Goal: Information Seeking & Learning: Learn about a topic

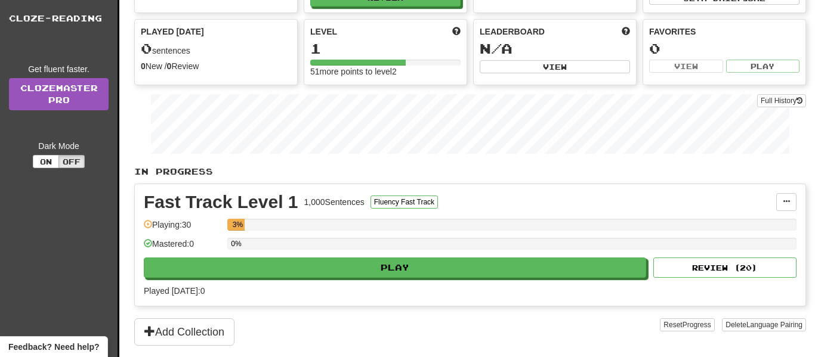
scroll to position [89, 0]
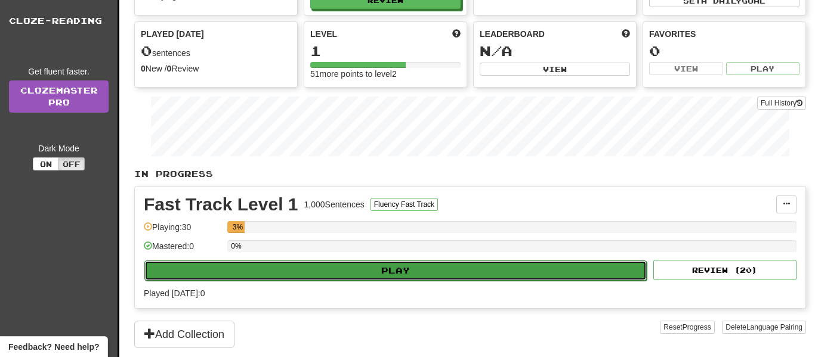
click at [332, 271] on button "Play" at bounding box center [395, 271] width 502 height 20
select select "**"
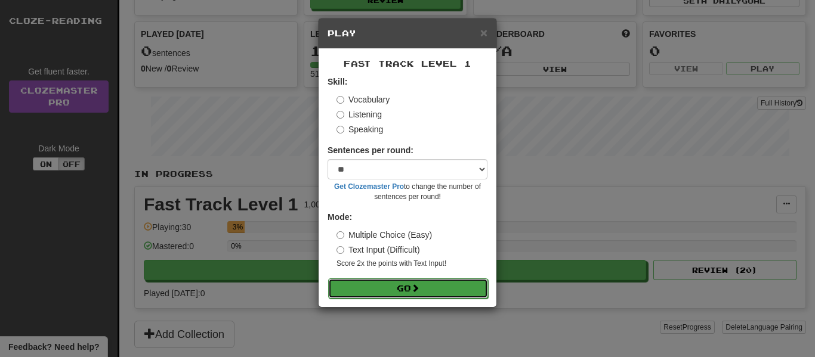
click at [403, 287] on button "Go" at bounding box center [408, 289] width 160 height 20
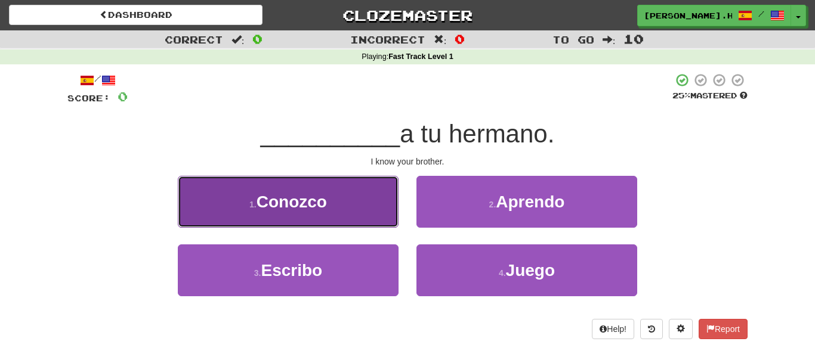
click at [317, 203] on span "Conozco" at bounding box center [292, 202] width 70 height 18
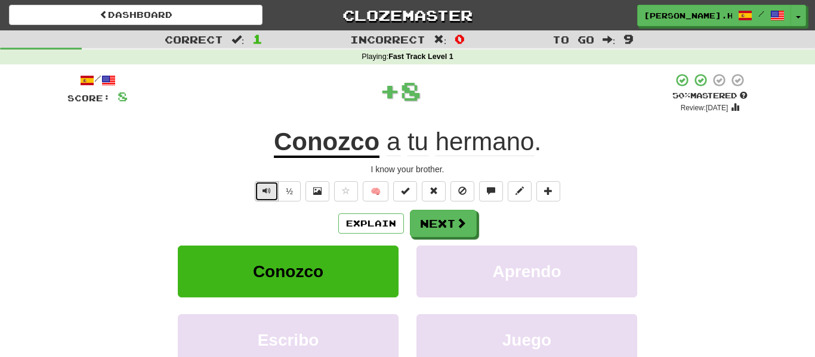
click at [272, 189] on button "Text-to-speech controls" at bounding box center [267, 191] width 24 height 20
click at [382, 223] on button "Explain" at bounding box center [371, 224] width 66 height 20
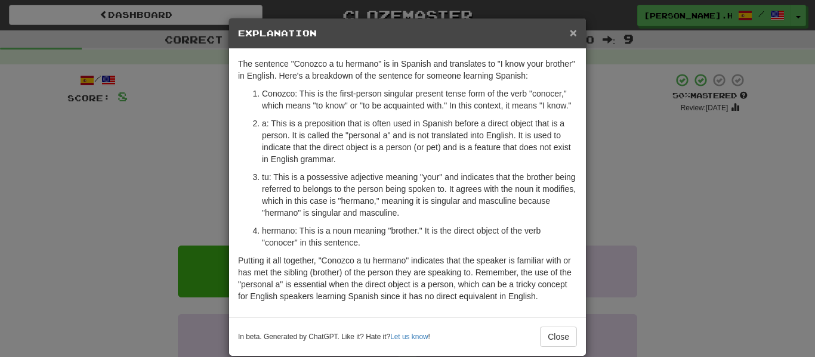
click at [576, 35] on span "×" at bounding box center [573, 33] width 7 height 14
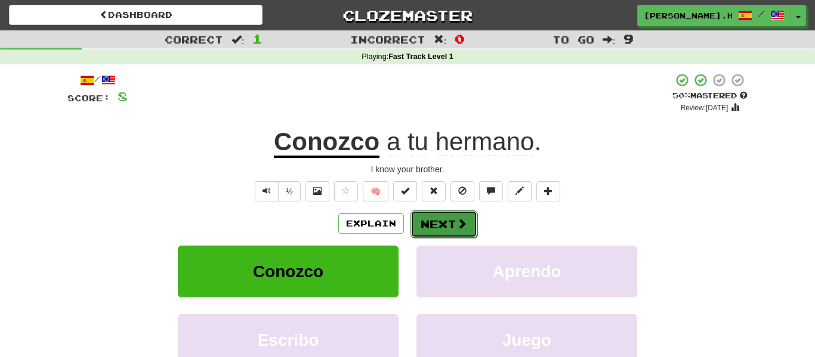
click at [441, 223] on button "Next" at bounding box center [443, 224] width 67 height 27
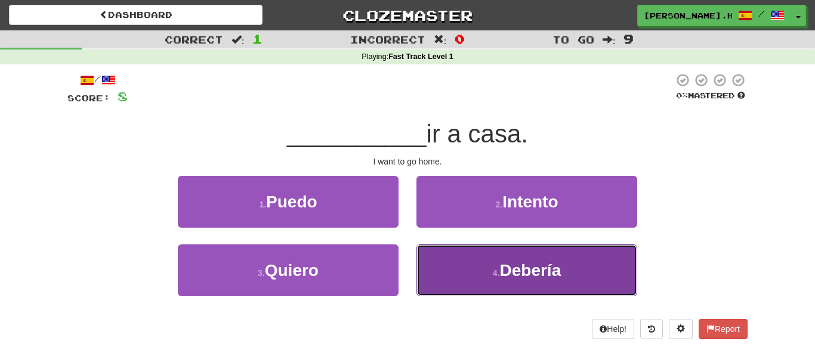
click at [473, 250] on button "4 . Debería" at bounding box center [526, 271] width 221 height 52
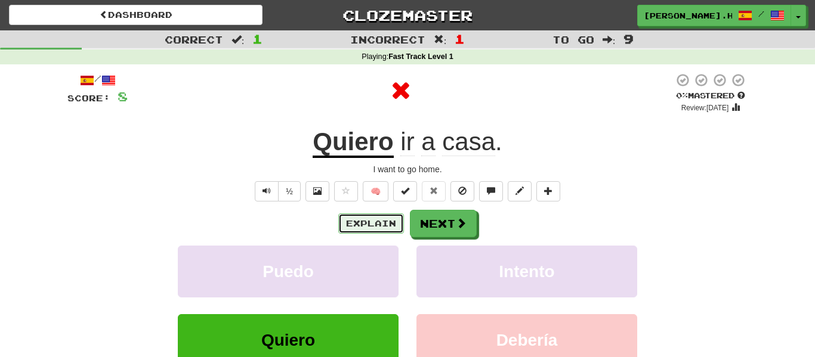
click at [371, 227] on button "Explain" at bounding box center [371, 224] width 66 height 20
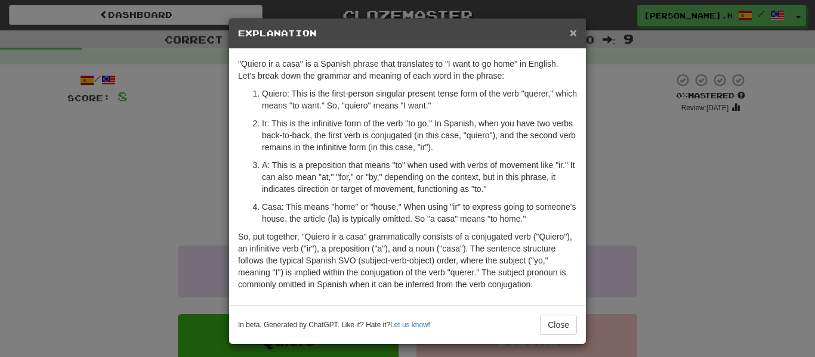
click at [574, 32] on span "×" at bounding box center [573, 33] width 7 height 14
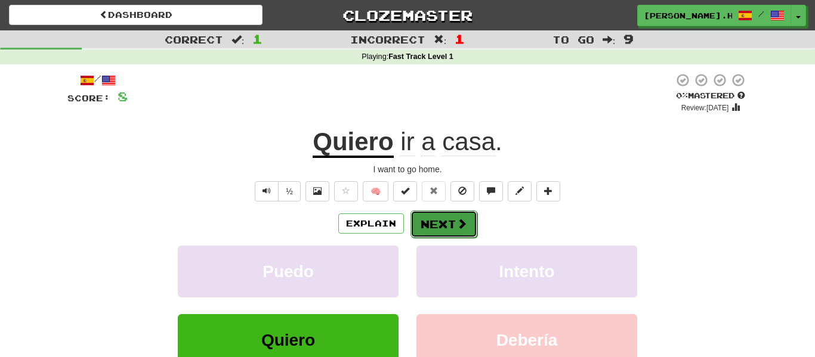
click at [427, 227] on button "Next" at bounding box center [443, 224] width 67 height 27
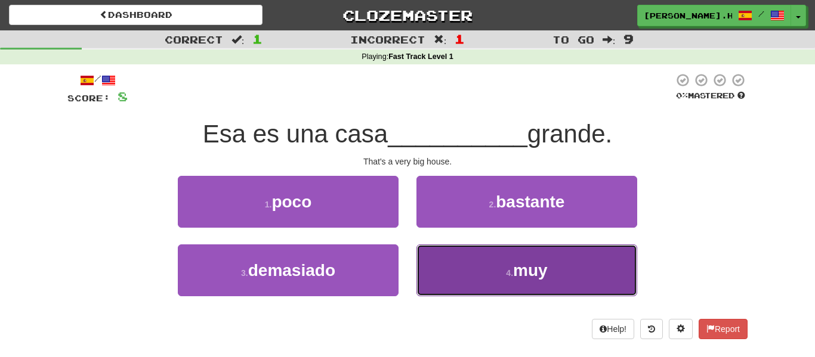
click at [473, 268] on button "4 . muy" at bounding box center [526, 271] width 221 height 52
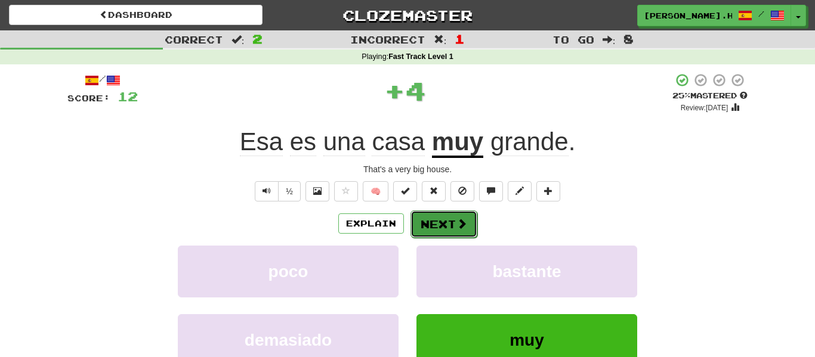
click at [456, 224] on span at bounding box center [461, 223] width 11 height 11
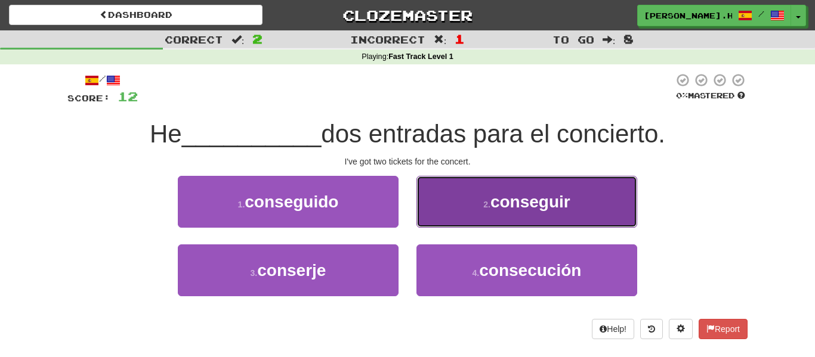
click at [474, 205] on button "2 . conseguir" at bounding box center [526, 202] width 221 height 52
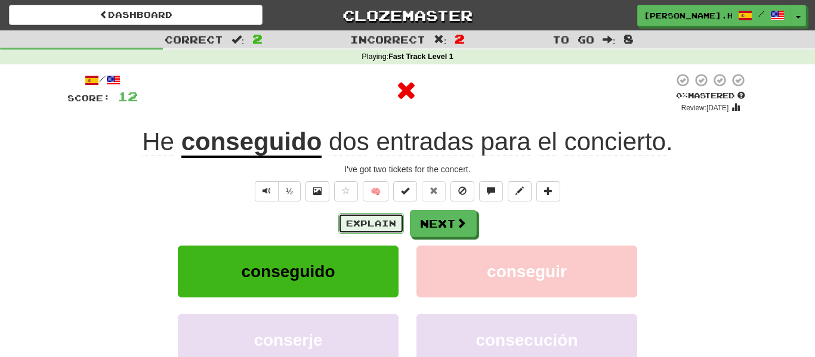
click at [372, 224] on button "Explain" at bounding box center [371, 224] width 66 height 20
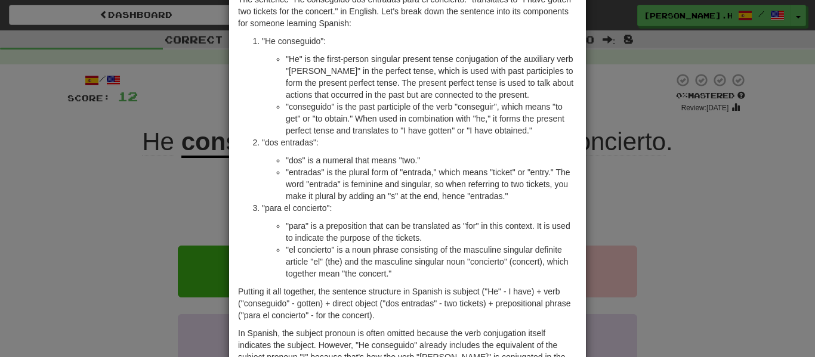
scroll to position [65, 0]
click at [613, 94] on div "× Explanation The sentence "He conseguido dos entradas para el concierto." tran…" at bounding box center [407, 178] width 815 height 357
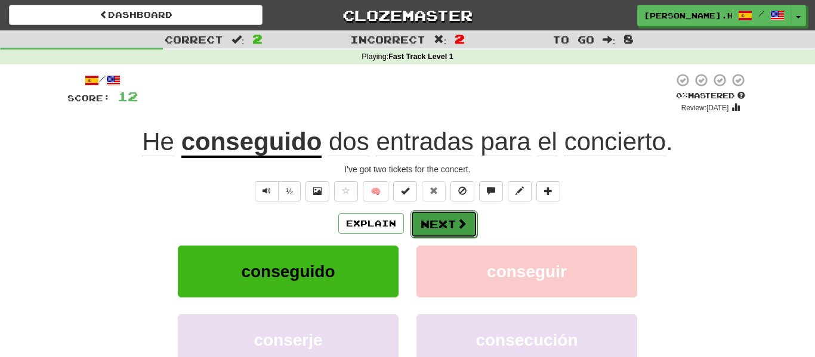
click at [461, 223] on span at bounding box center [461, 223] width 11 height 11
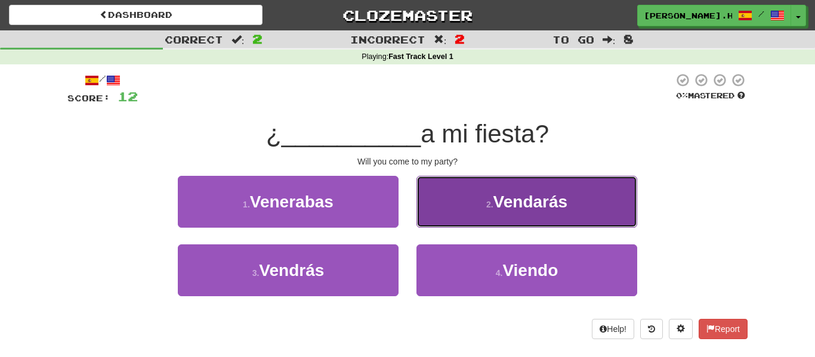
click at [475, 215] on button "2 . Vendarás" at bounding box center [526, 202] width 221 height 52
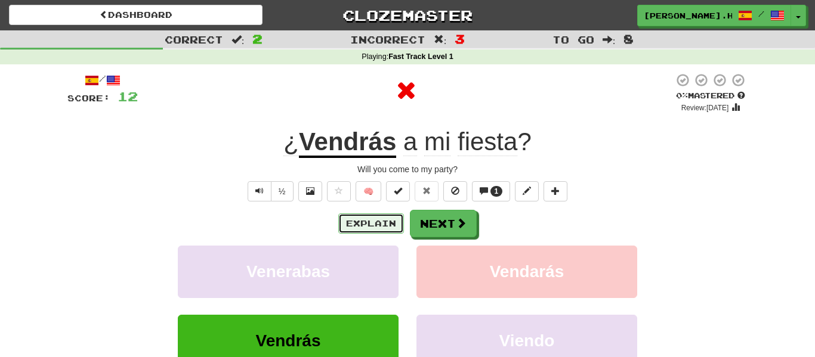
click at [363, 220] on button "Explain" at bounding box center [371, 224] width 66 height 20
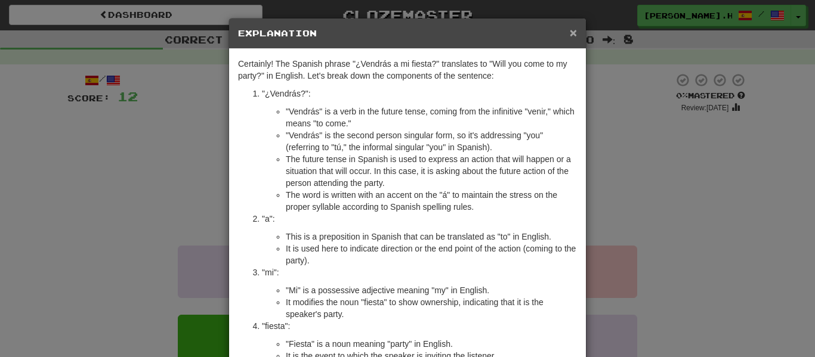
click at [574, 30] on span "×" at bounding box center [573, 33] width 7 height 14
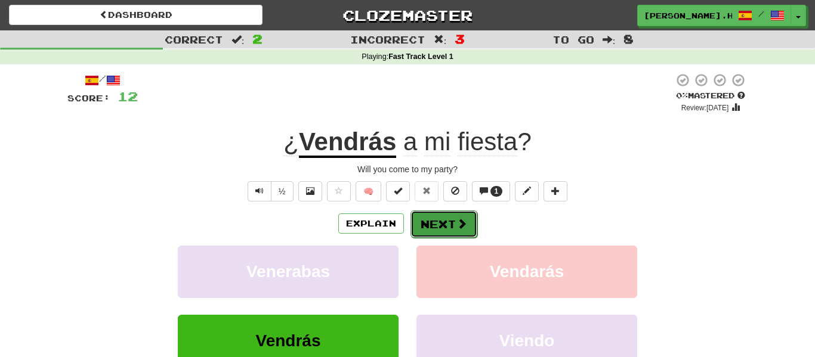
click at [427, 217] on button "Next" at bounding box center [443, 224] width 67 height 27
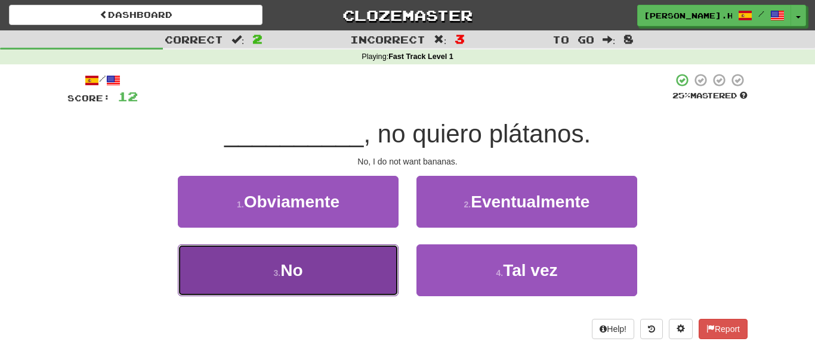
click at [357, 258] on button "3 . No" at bounding box center [288, 271] width 221 height 52
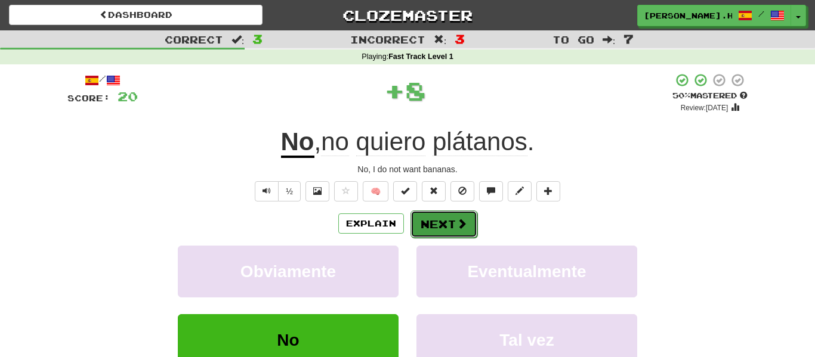
click at [436, 225] on button "Next" at bounding box center [443, 224] width 67 height 27
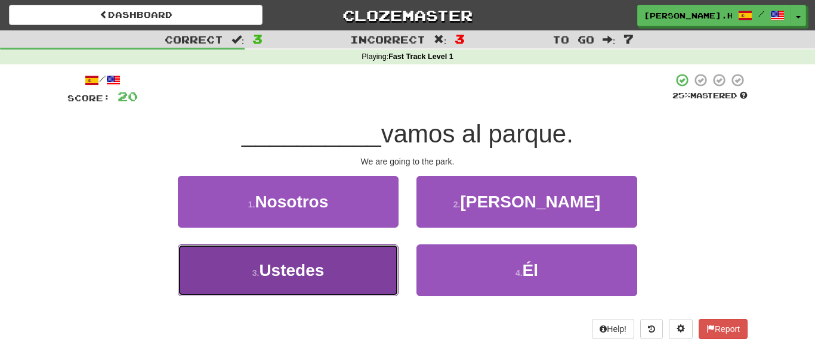
click at [340, 253] on button "3 . Ustedes" at bounding box center [288, 271] width 221 height 52
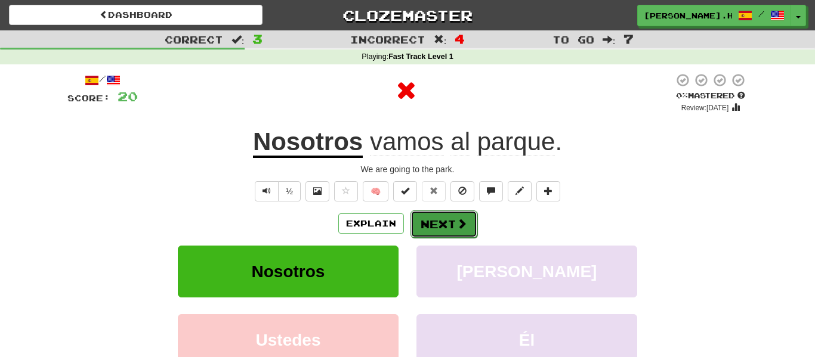
click at [422, 227] on button "Next" at bounding box center [443, 224] width 67 height 27
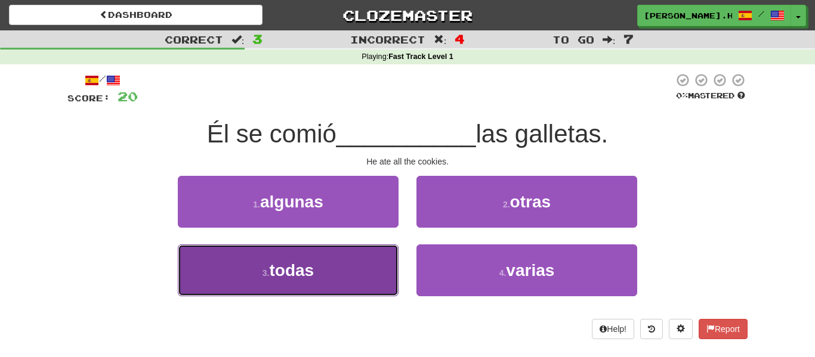
click at [356, 265] on button "3 . todas" at bounding box center [288, 271] width 221 height 52
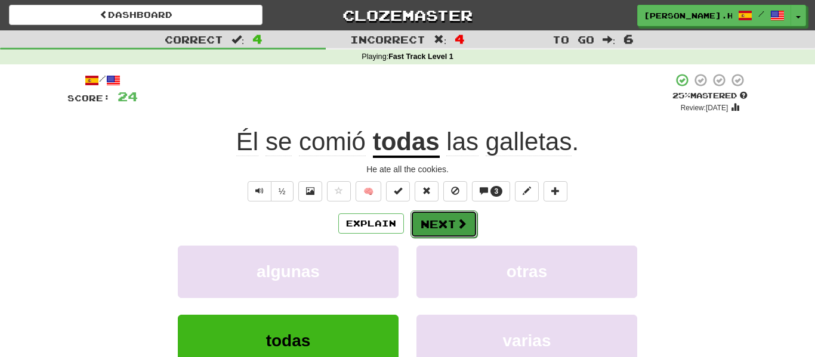
click at [435, 224] on button "Next" at bounding box center [443, 224] width 67 height 27
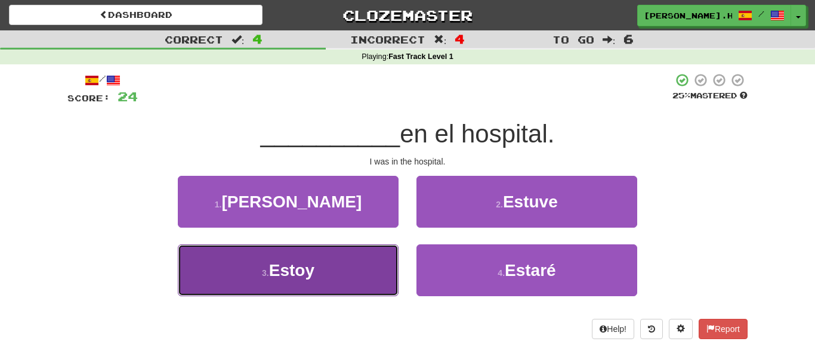
click at [322, 265] on button "3 . [GEOGRAPHIC_DATA]" at bounding box center [288, 271] width 221 height 52
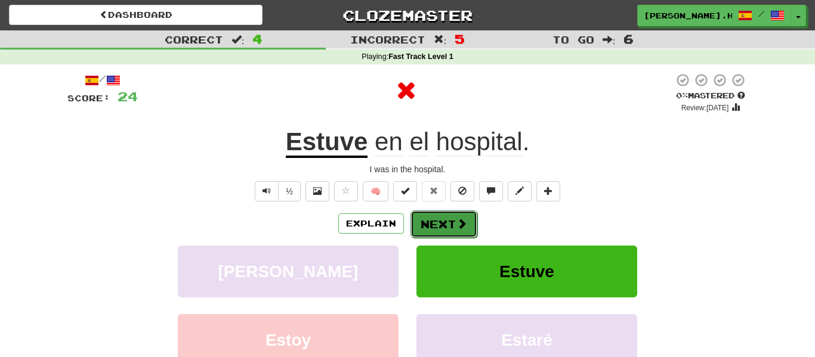
click at [459, 227] on span at bounding box center [461, 223] width 11 height 11
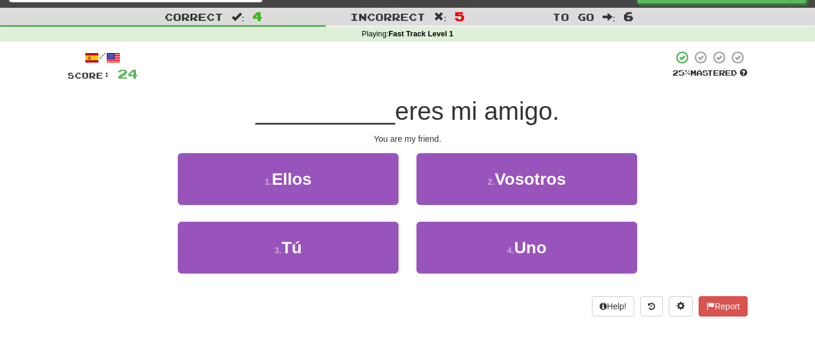
scroll to position [24, 0]
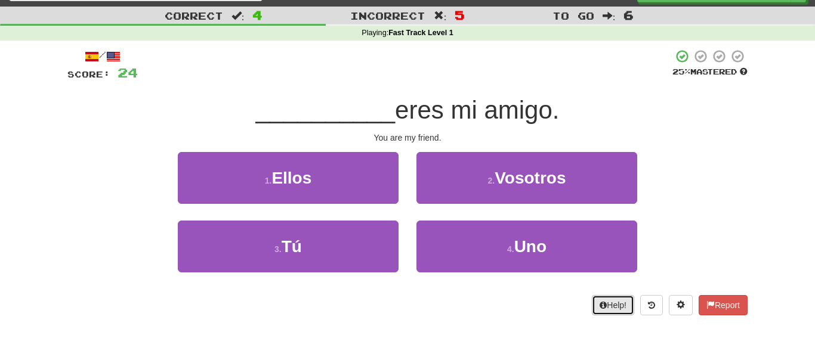
click at [600, 305] on icon at bounding box center [603, 305] width 7 height 8
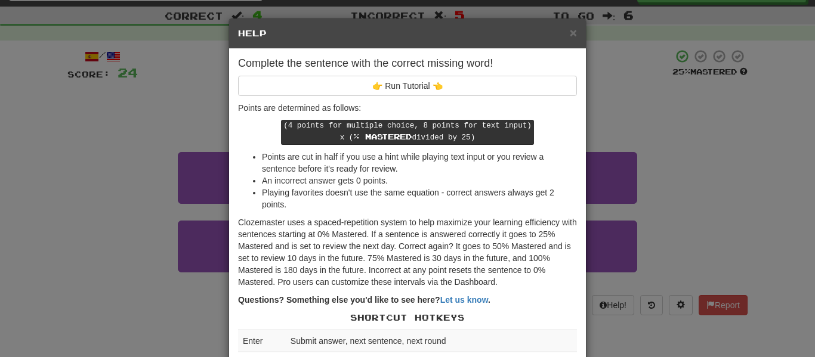
click at [669, 160] on div "× Help Complete the sentence with the correct missing word! 👉 Run Tutorial 👈 Po…" at bounding box center [407, 178] width 815 height 357
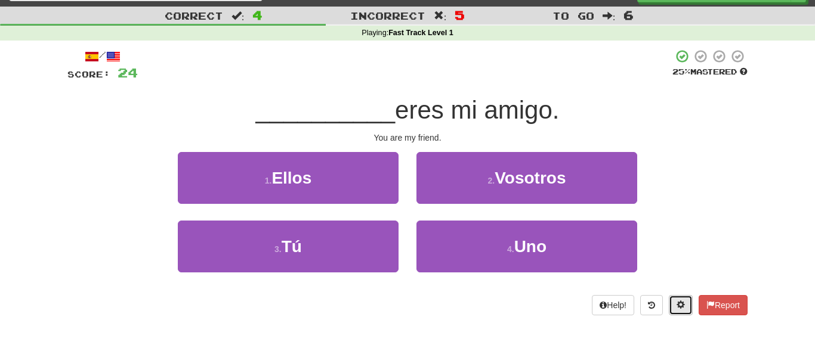
click at [677, 302] on span at bounding box center [681, 305] width 8 height 8
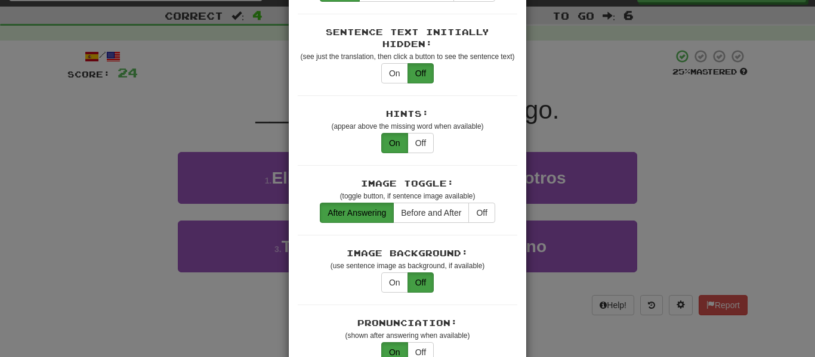
scroll to position [90, 0]
click at [394, 272] on button "On" at bounding box center [394, 282] width 27 height 20
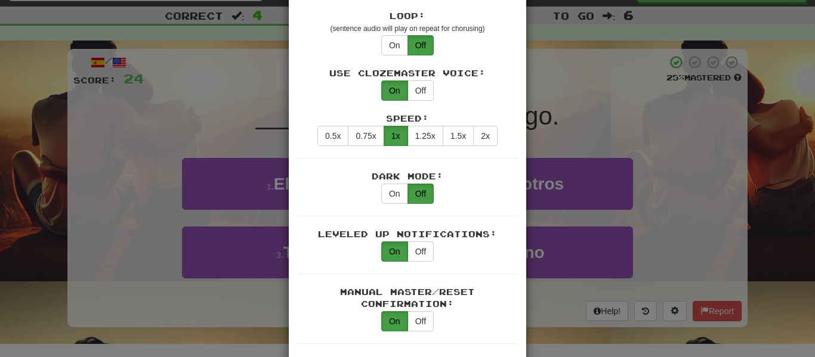
scroll to position [609, 0]
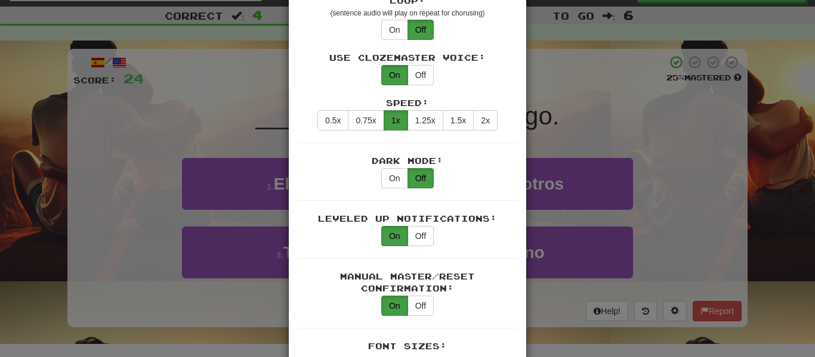
click at [622, 76] on div "× Game Settings Translations: Visible Show After Answering Hidden Sentence Text…" at bounding box center [407, 178] width 815 height 357
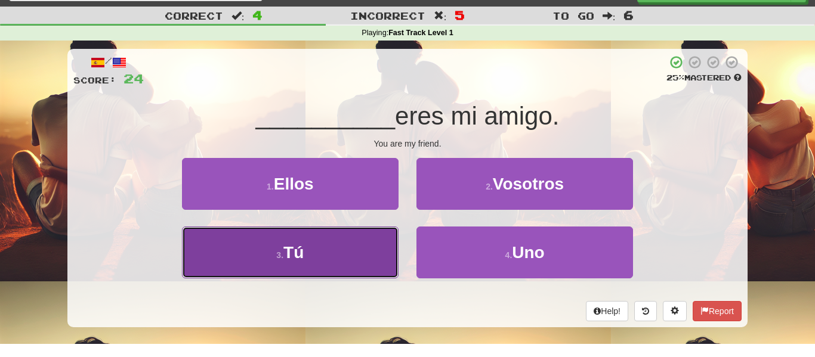
click at [323, 258] on button "3 . Tú" at bounding box center [290, 253] width 217 height 52
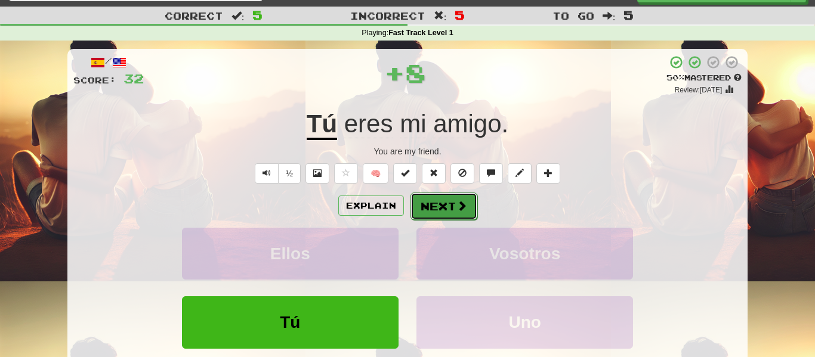
click at [456, 201] on span at bounding box center [461, 205] width 11 height 11
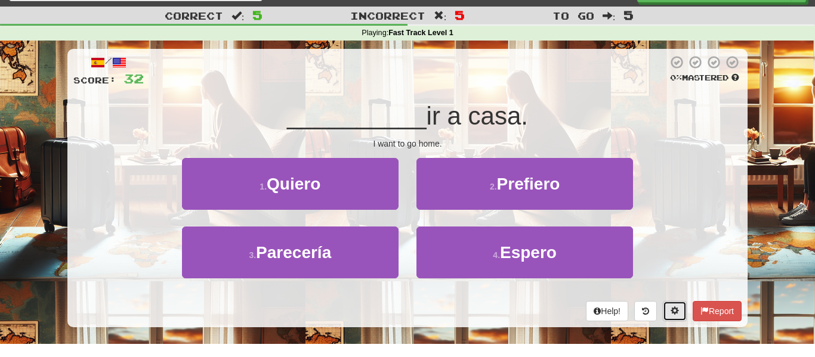
click at [672, 315] on span at bounding box center [675, 311] width 8 height 8
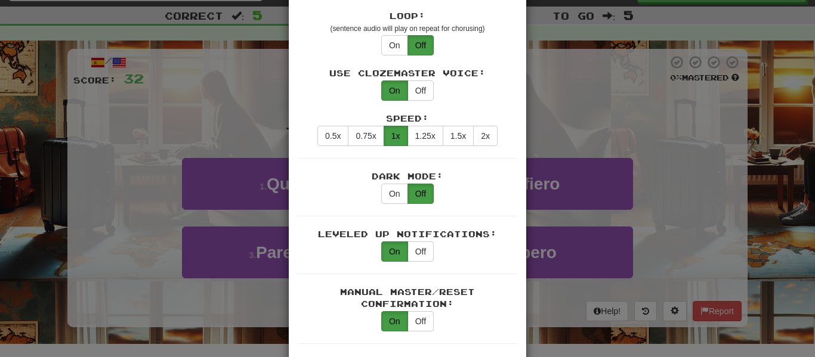
scroll to position [596, 0]
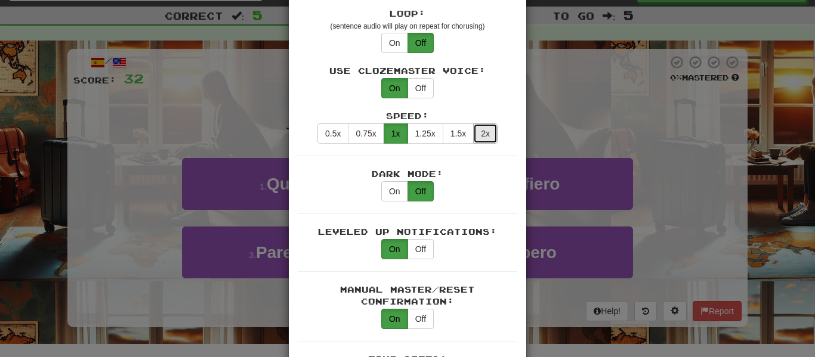
click at [484, 123] on button "2x" at bounding box center [485, 133] width 24 height 20
click at [720, 151] on div "× Game Settings Translations: Visible Show After Answering Hidden Sentence Text…" at bounding box center [407, 178] width 815 height 357
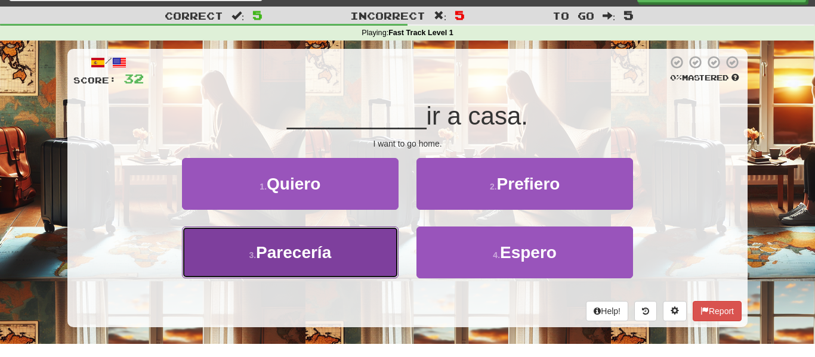
click at [330, 249] on span "Parecería" at bounding box center [293, 252] width 75 height 18
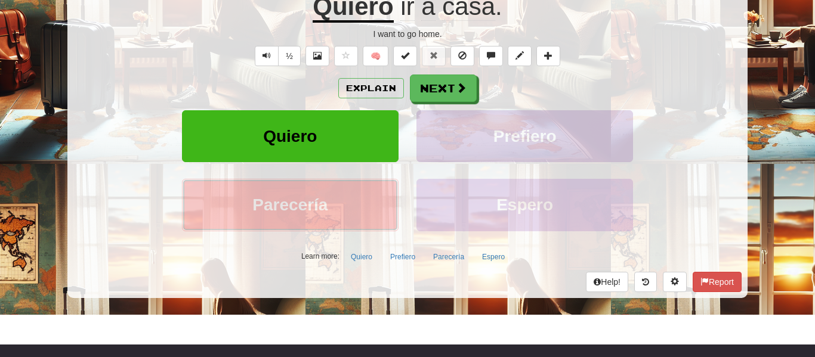
scroll to position [141, 0]
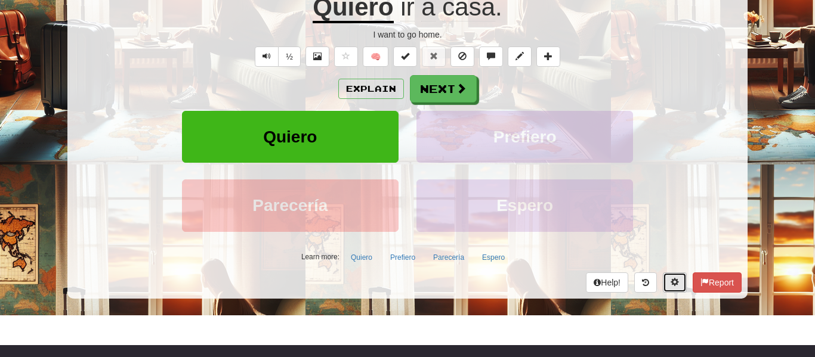
click at [679, 282] on button at bounding box center [675, 283] width 24 height 20
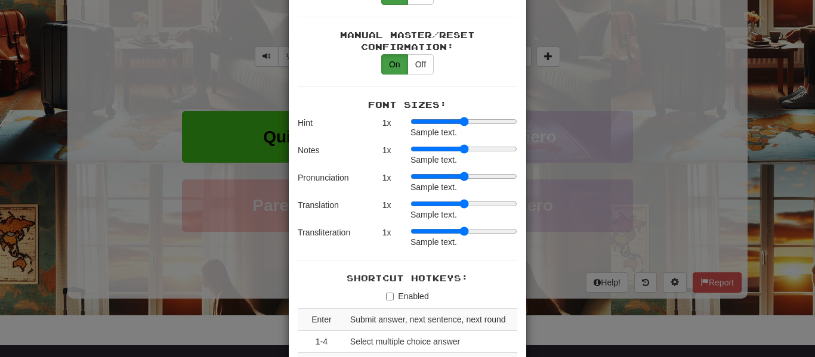
scroll to position [852, 0]
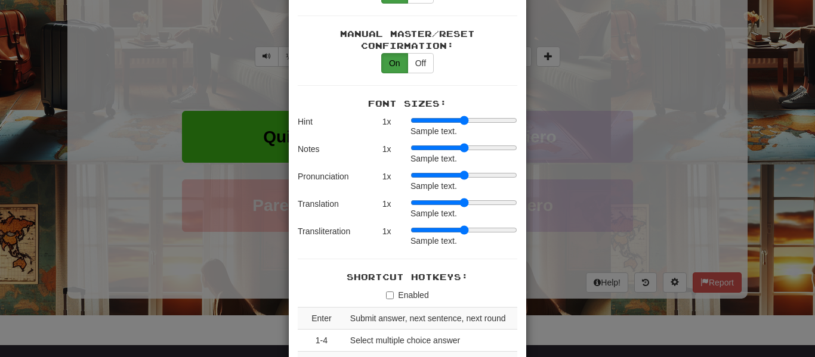
click at [435, 198] on input "range" at bounding box center [463, 203] width 107 height 10
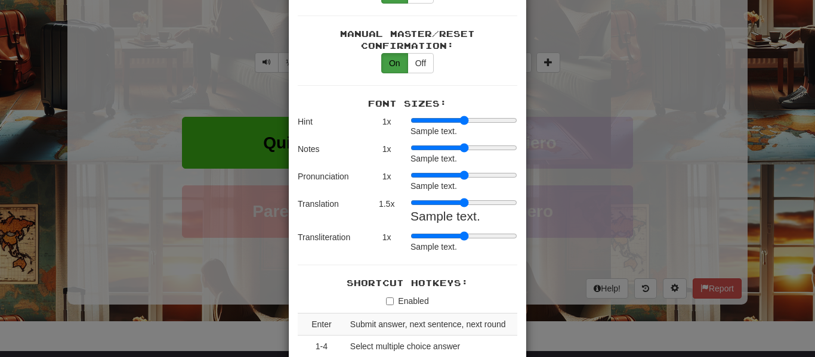
type input "*"
click at [440, 198] on input "range" at bounding box center [463, 203] width 107 height 10
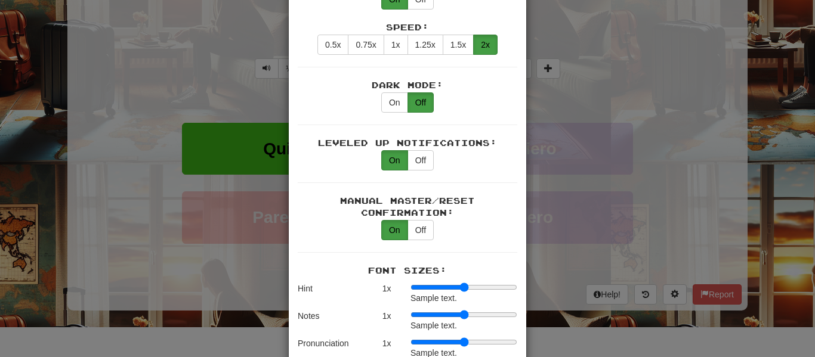
scroll to position [679, 0]
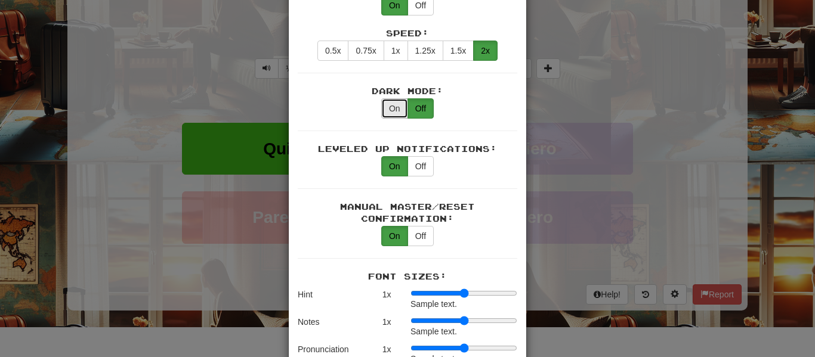
click at [400, 100] on button "On" at bounding box center [394, 108] width 27 height 20
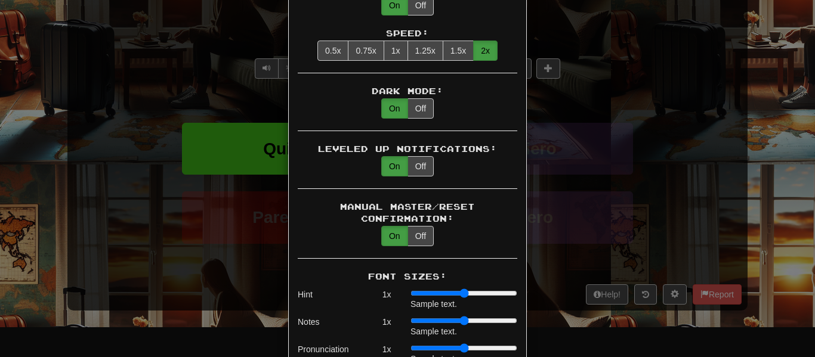
click at [598, 154] on div "× Game Settings Translations: Visible Show After Answering Hidden Sentence Text…" at bounding box center [407, 178] width 815 height 357
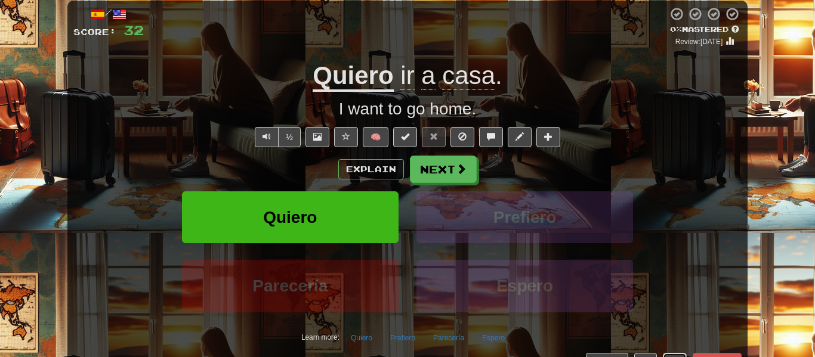
scroll to position [74, 0]
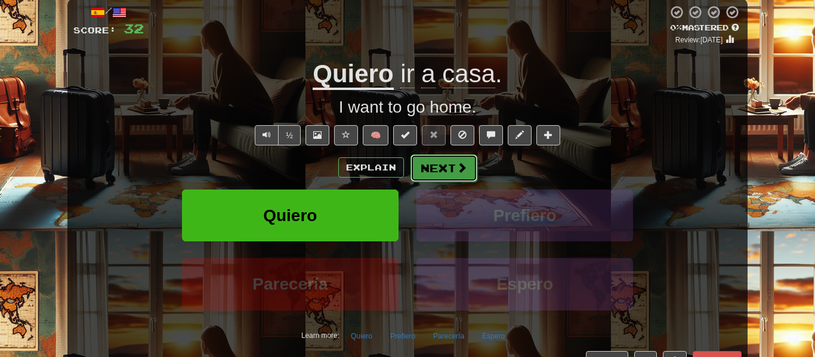
click at [449, 165] on button "Next" at bounding box center [443, 168] width 67 height 27
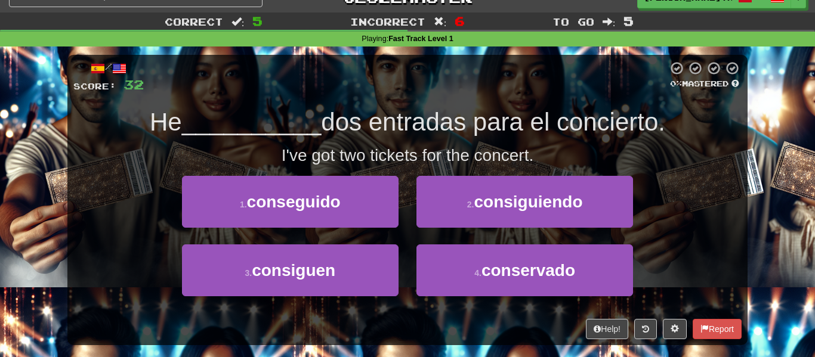
scroll to position [17, 0]
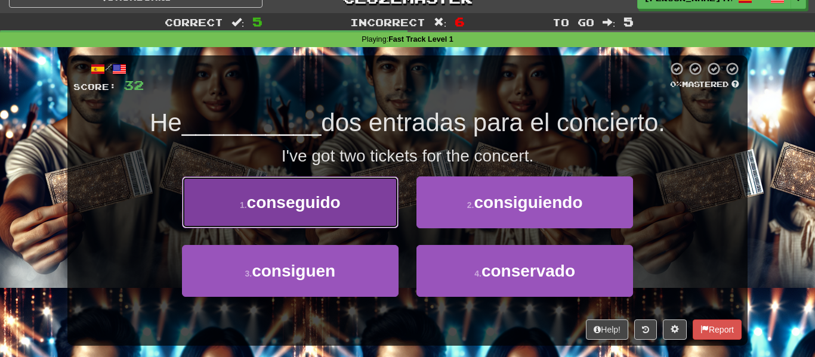
click at [369, 203] on button "1 . conseguido" at bounding box center [290, 203] width 217 height 52
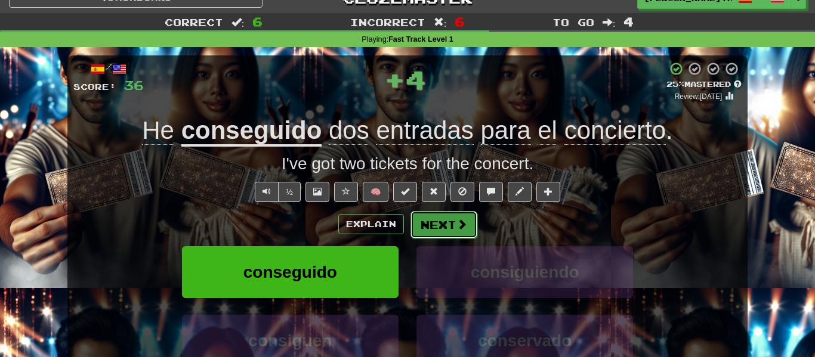
click at [432, 229] on button "Next" at bounding box center [443, 224] width 67 height 27
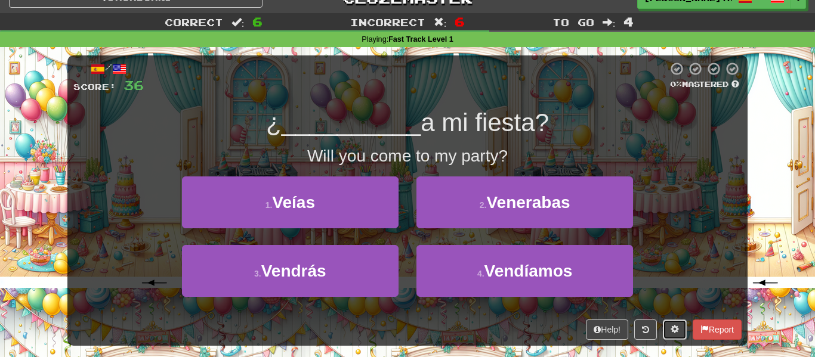
click at [666, 327] on button at bounding box center [675, 330] width 24 height 20
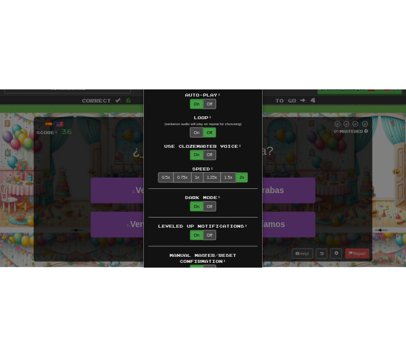
scroll to position [554, 0]
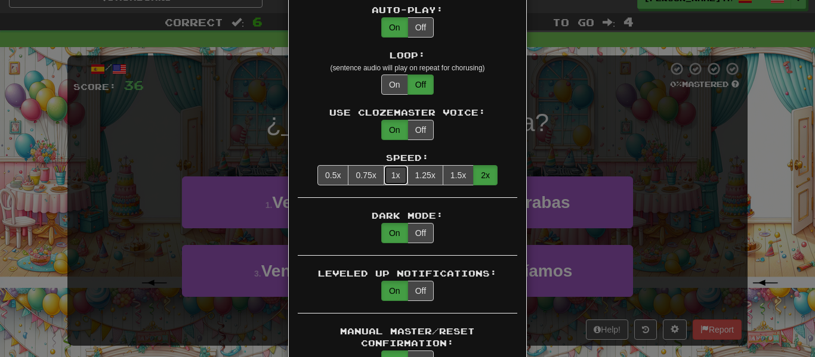
click at [401, 165] on button "1x" at bounding box center [396, 175] width 24 height 20
click at [666, 104] on div "× Game Settings Translations: Visible Show After Answering Hidden Sentence Text…" at bounding box center [407, 178] width 815 height 357
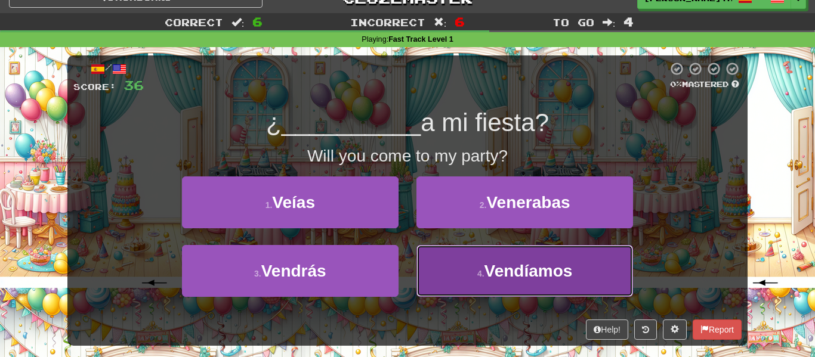
click at [486, 285] on button "4 . [GEOGRAPHIC_DATA]" at bounding box center [524, 271] width 217 height 52
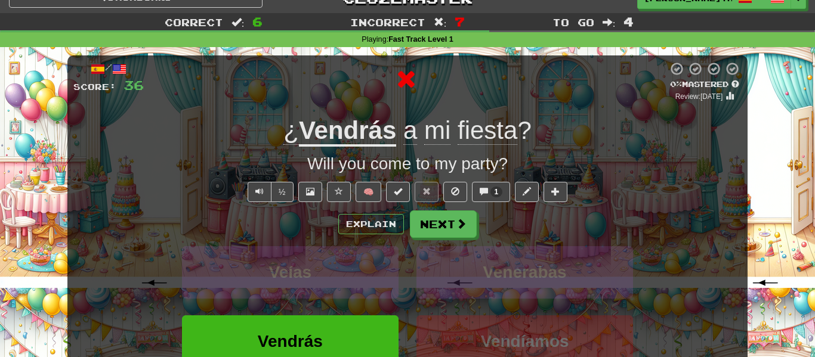
click at [326, 134] on u "Vendrás" at bounding box center [347, 131] width 97 height 30
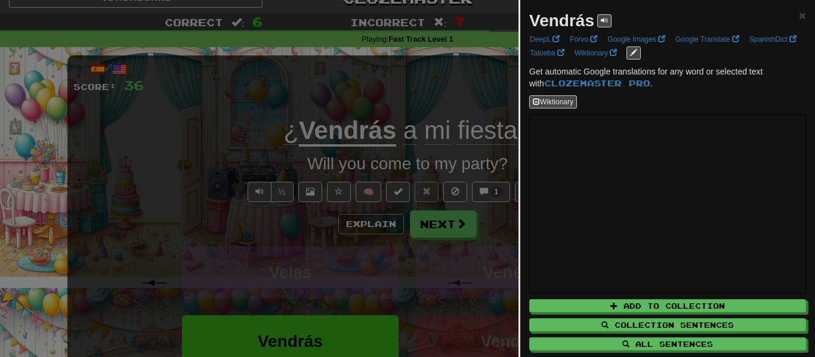
click at [798, 9] on div "Vendrás ×" at bounding box center [667, 21] width 277 height 24
click at [802, 16] on span "×" at bounding box center [802, 15] width 7 height 14
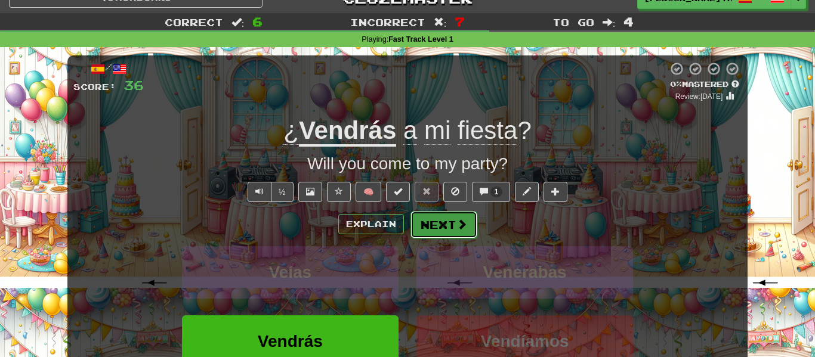
click at [464, 234] on button "Next" at bounding box center [443, 224] width 67 height 27
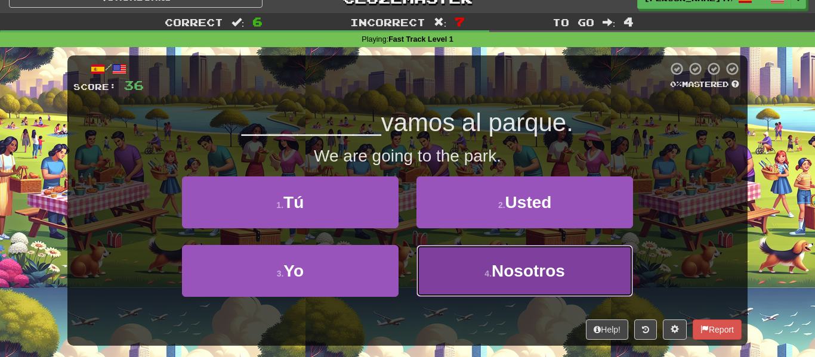
click at [524, 265] on span "Nosotros" at bounding box center [528, 271] width 73 height 18
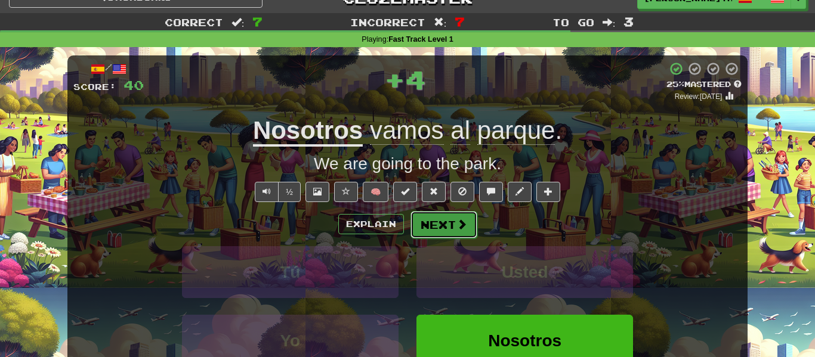
click at [456, 230] on span at bounding box center [461, 224] width 11 height 11
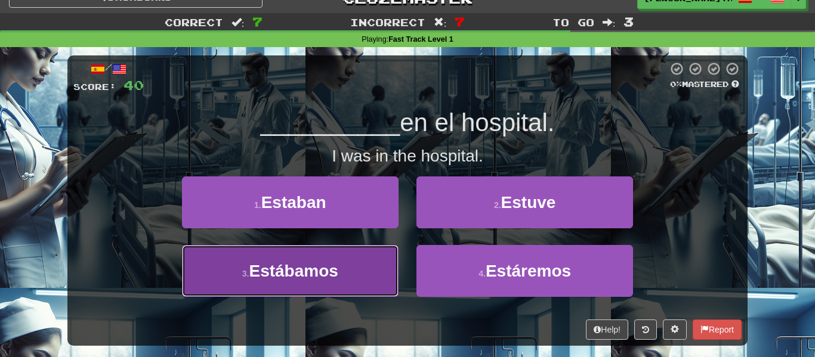
click at [338, 288] on button "3 . Estábamos" at bounding box center [290, 271] width 217 height 52
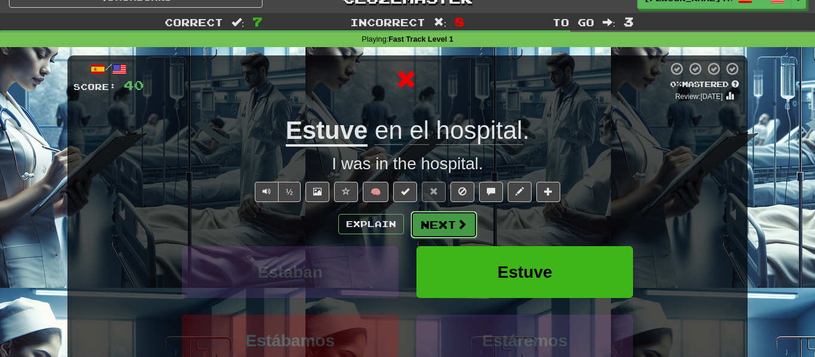
click at [443, 223] on button "Next" at bounding box center [443, 224] width 67 height 27
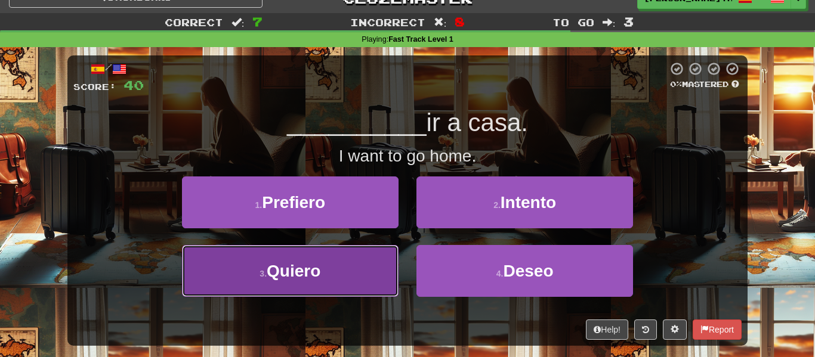
click at [314, 257] on button "3 . Quiero" at bounding box center [290, 271] width 217 height 52
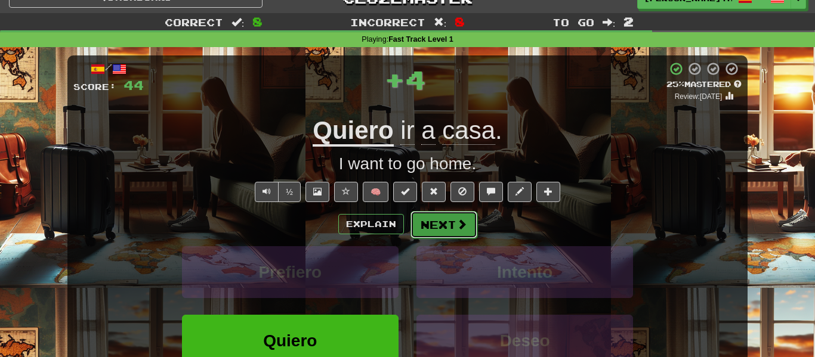
click at [462, 231] on button "Next" at bounding box center [443, 224] width 67 height 27
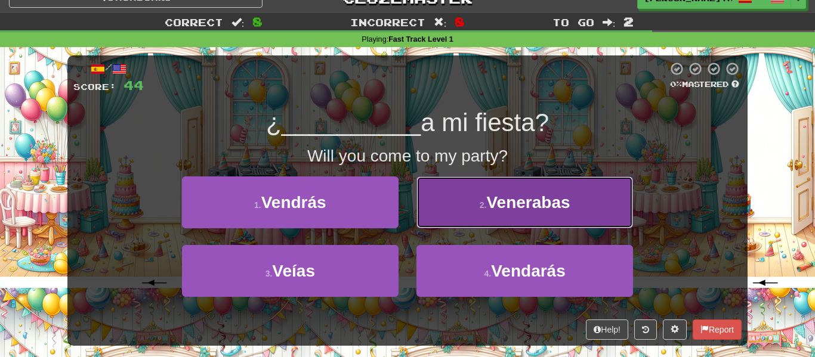
click at [501, 218] on button "2 . [GEOGRAPHIC_DATA]" at bounding box center [524, 203] width 217 height 52
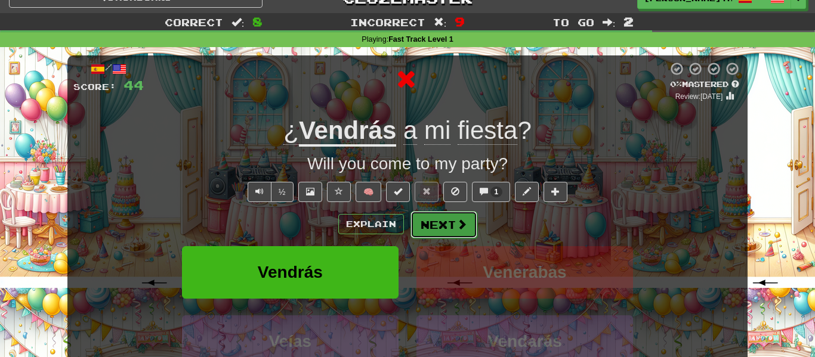
click at [436, 234] on button "Next" at bounding box center [443, 224] width 67 height 27
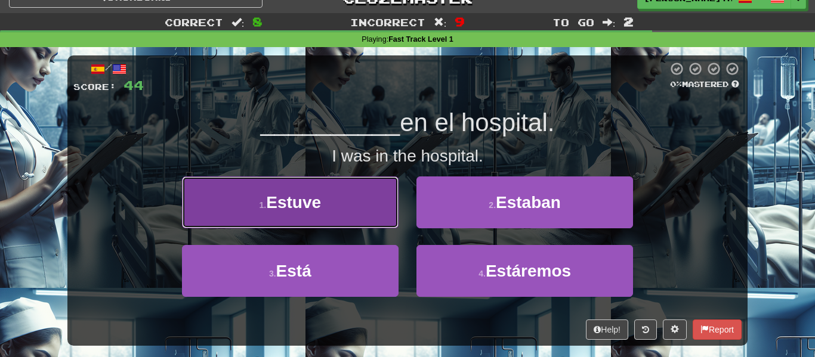
click at [339, 200] on button "1 . Estuve" at bounding box center [290, 203] width 217 height 52
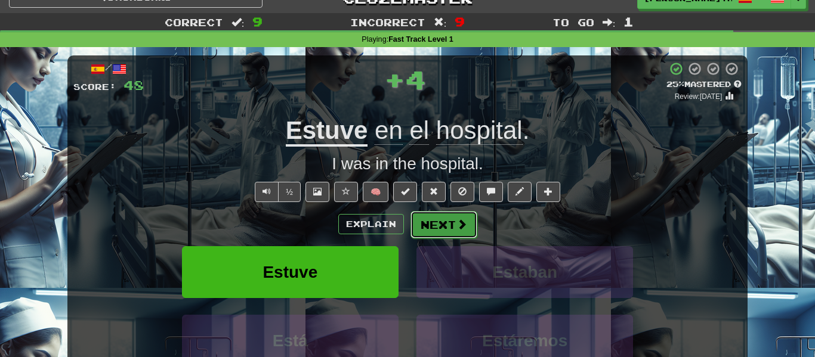
click at [440, 228] on button "Next" at bounding box center [443, 224] width 67 height 27
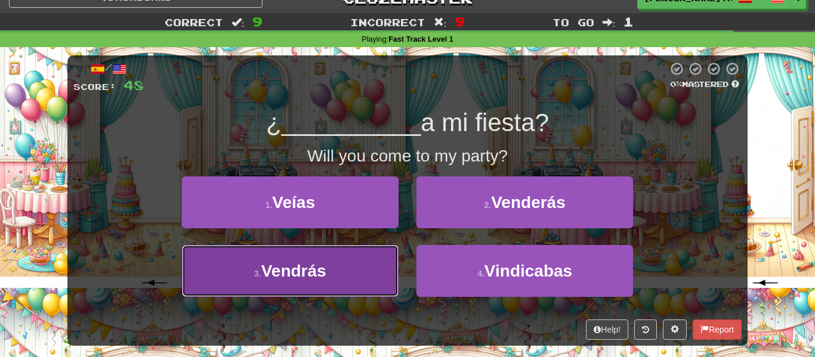
click at [347, 263] on button "3 . [GEOGRAPHIC_DATA]" at bounding box center [290, 271] width 217 height 52
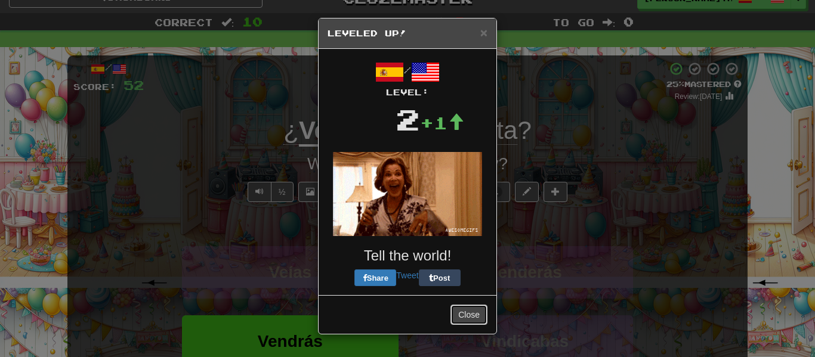
click at [475, 228] on div "× Leveled Up! / Level: 2 +1 Tell the world! Share Tweet Post Close" at bounding box center [407, 176] width 179 height 317
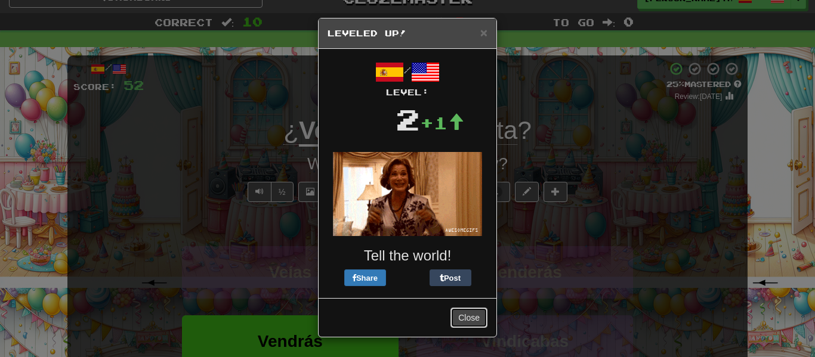
click at [472, 318] on button "Close" at bounding box center [468, 318] width 37 height 20
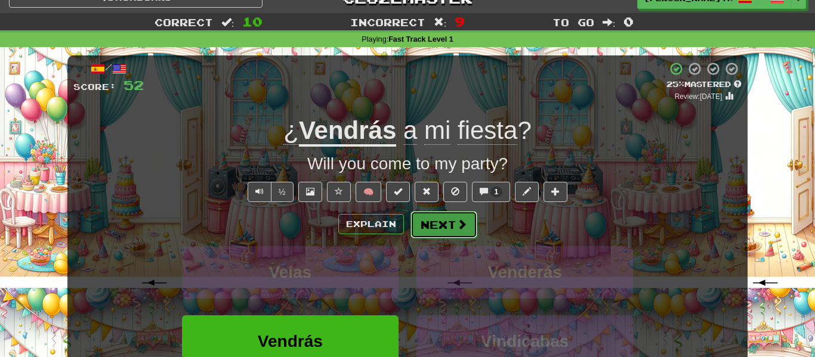
click at [463, 227] on span at bounding box center [461, 224] width 11 height 11
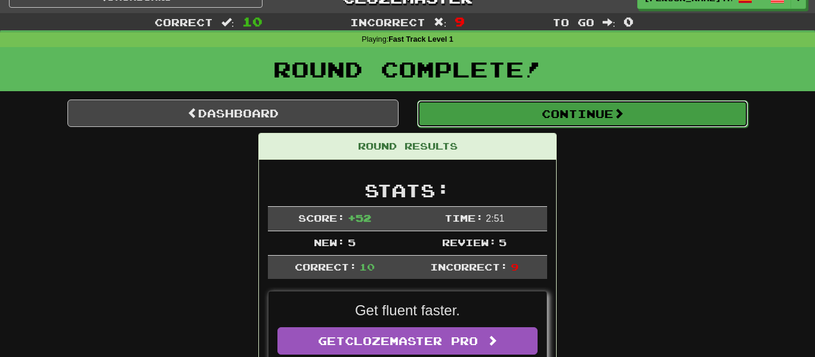
click at [593, 118] on button "Continue" at bounding box center [582, 113] width 331 height 27
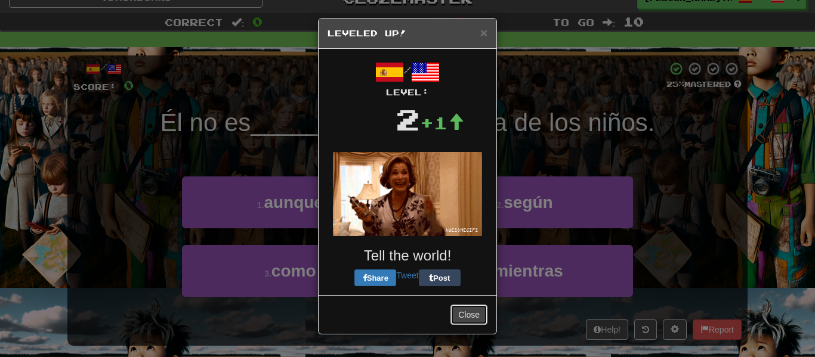
click at [478, 319] on button "Close" at bounding box center [468, 315] width 37 height 20
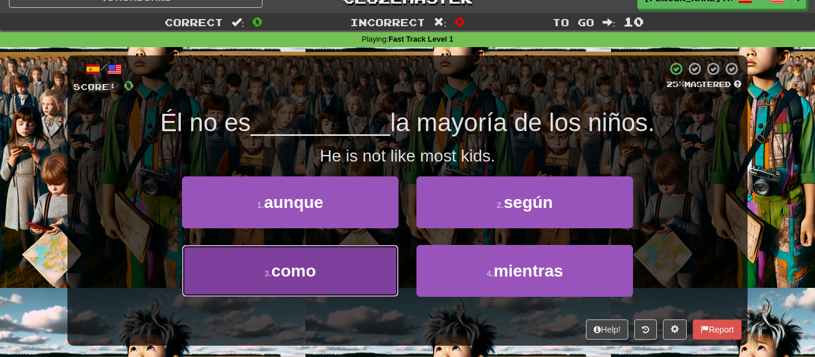
click at [371, 257] on button "3 . como" at bounding box center [290, 271] width 217 height 52
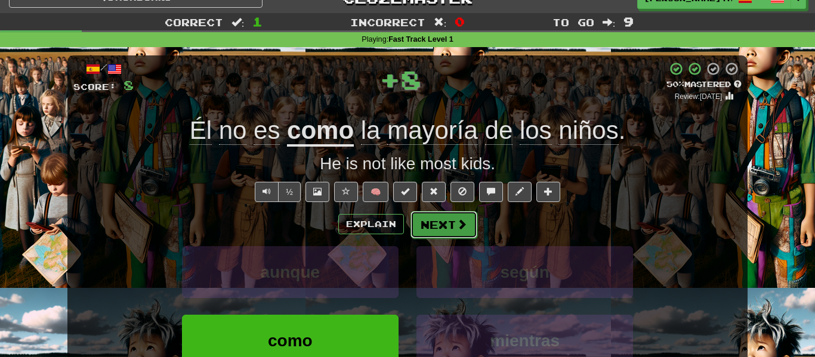
click at [447, 229] on button "Next" at bounding box center [443, 224] width 67 height 27
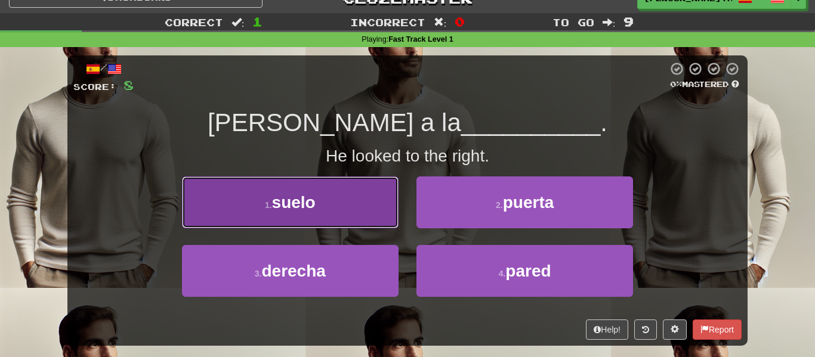
click at [345, 223] on button "1 . suelo" at bounding box center [290, 203] width 217 height 52
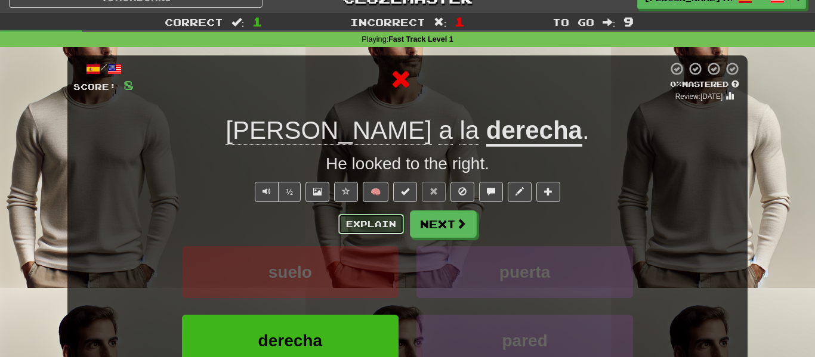
click at [384, 218] on button "Explain" at bounding box center [371, 224] width 66 height 20
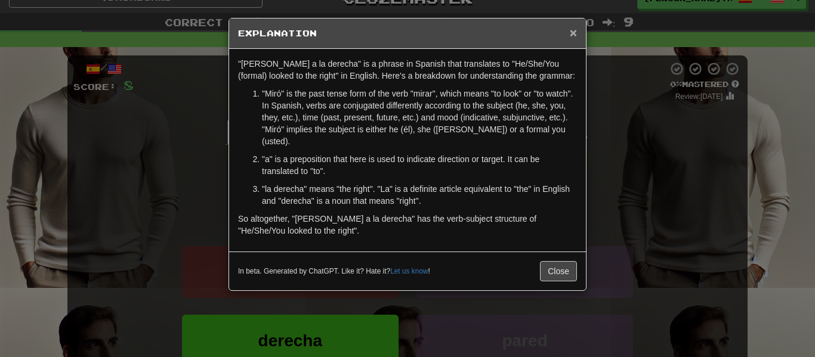
click at [576, 32] on span "×" at bounding box center [573, 33] width 7 height 14
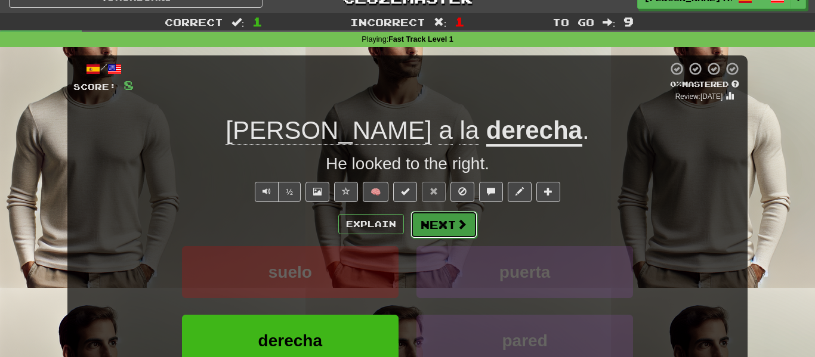
click at [431, 230] on button "Next" at bounding box center [443, 224] width 67 height 27
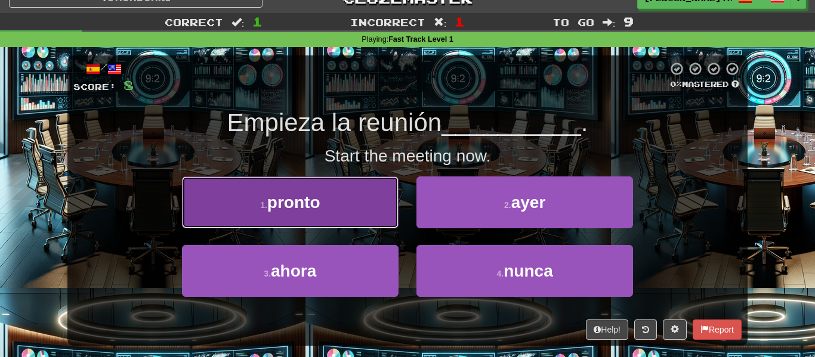
click at [363, 212] on button "1 . pronto" at bounding box center [290, 203] width 217 height 52
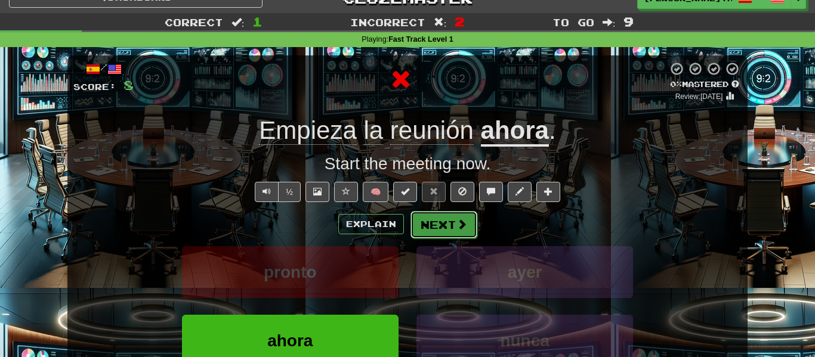
click at [452, 226] on button "Next" at bounding box center [443, 224] width 67 height 27
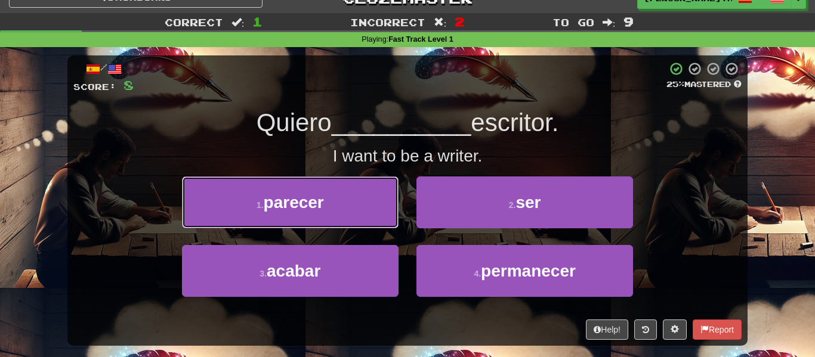
drag, startPoint x: 348, startPoint y: 193, endPoint x: 582, endPoint y: 104, distance: 249.4
click at [582, 104] on div "/ Score: 8 25 % Mastered Quiero __________ escritor. I want to be a writer. 1 .…" at bounding box center [407, 200] width 680 height 291
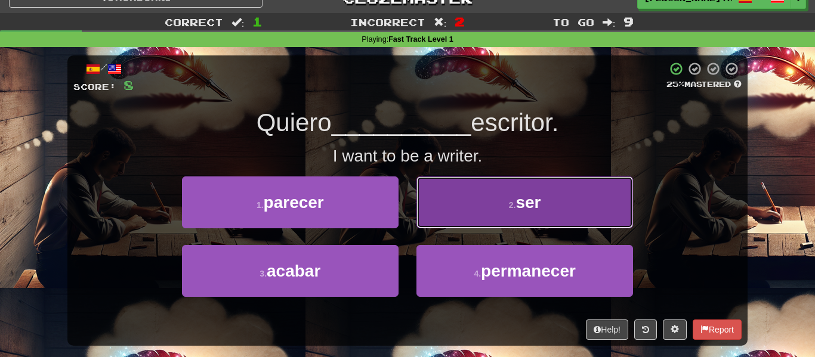
click at [486, 220] on button "2 . ser" at bounding box center [524, 203] width 217 height 52
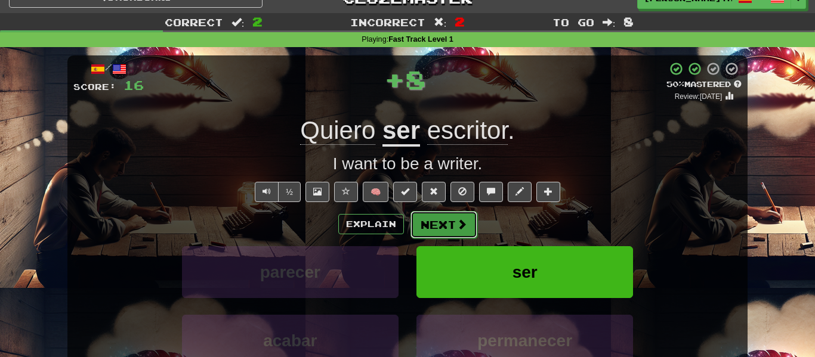
click at [458, 226] on span at bounding box center [461, 224] width 11 height 11
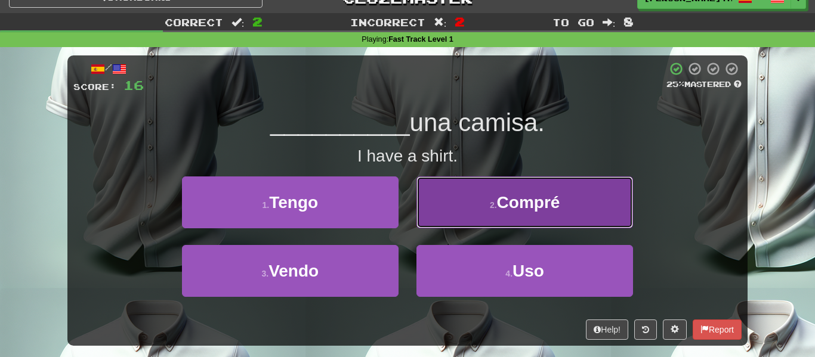
click at [471, 212] on button "2 . Compré" at bounding box center [524, 203] width 217 height 52
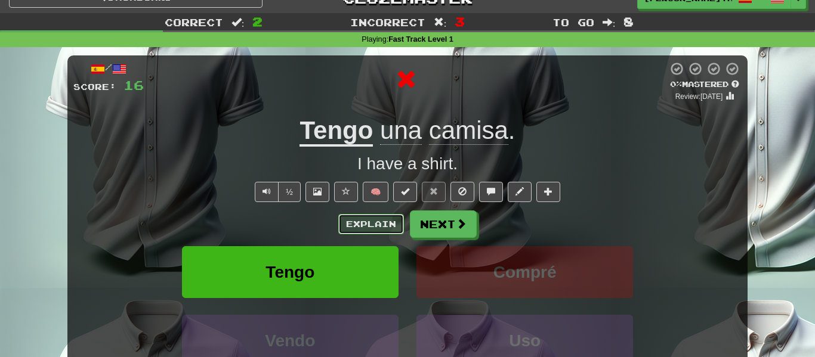
click at [374, 224] on button "Explain" at bounding box center [371, 224] width 66 height 20
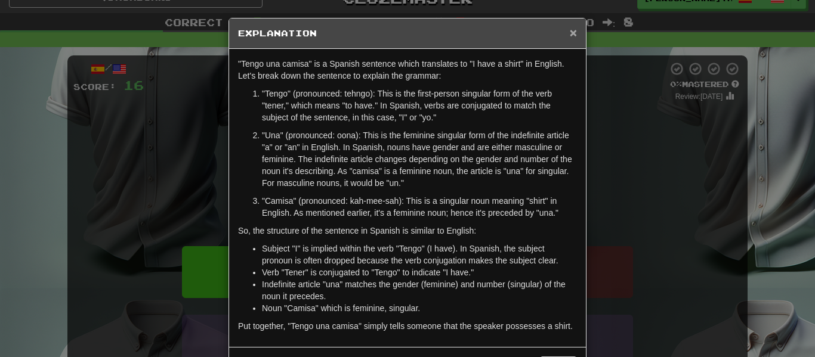
click at [576, 34] on span "×" at bounding box center [573, 33] width 7 height 14
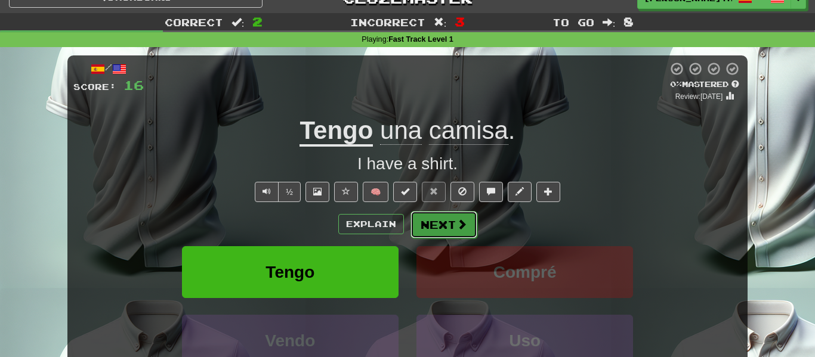
click at [428, 215] on button "Next" at bounding box center [443, 224] width 67 height 27
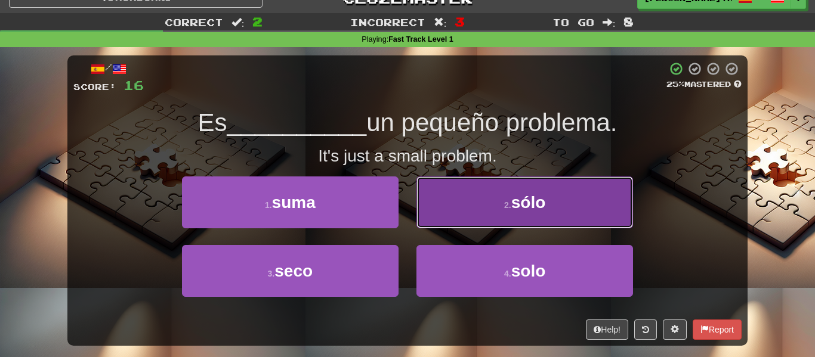
click at [539, 227] on button "2 . sólo" at bounding box center [524, 203] width 217 height 52
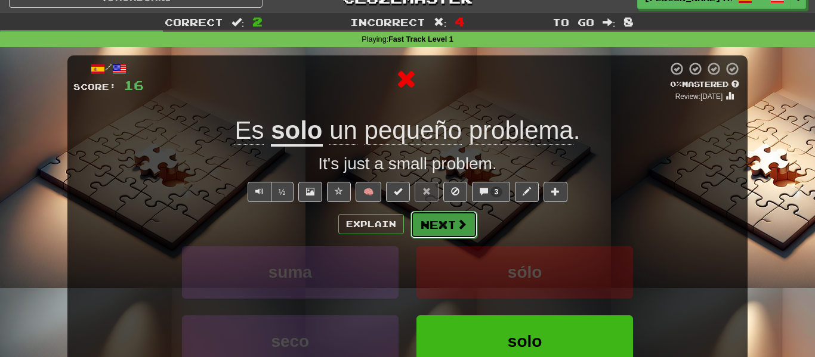
click at [459, 227] on span at bounding box center [461, 224] width 11 height 11
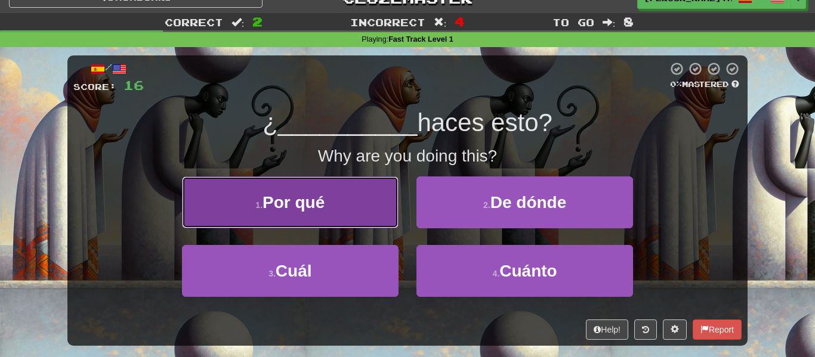
click at [344, 213] on button "1 . Por qué" at bounding box center [290, 203] width 217 height 52
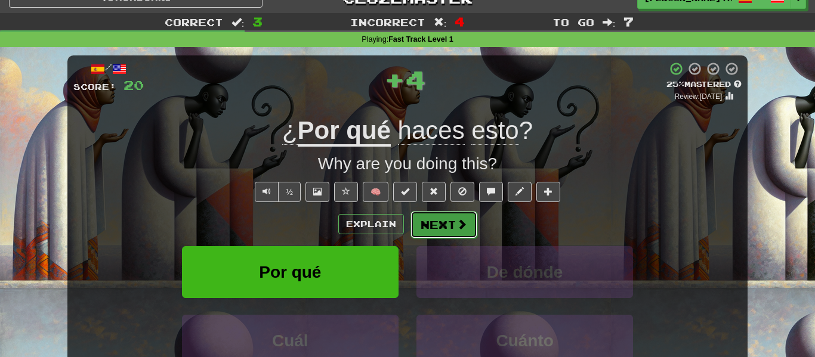
click at [439, 228] on button "Next" at bounding box center [443, 224] width 67 height 27
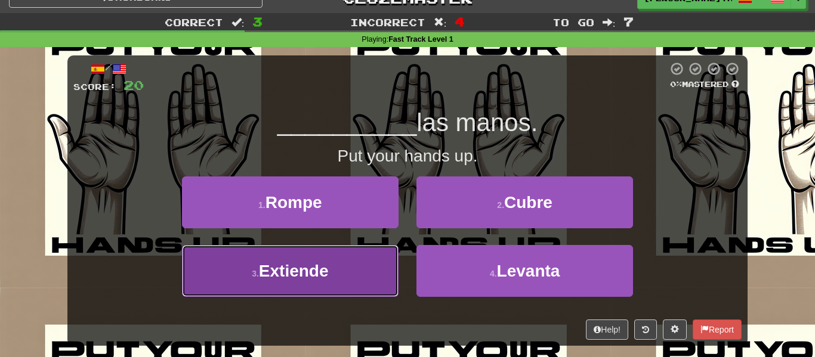
click at [366, 265] on button "3 . Extiende" at bounding box center [290, 271] width 217 height 52
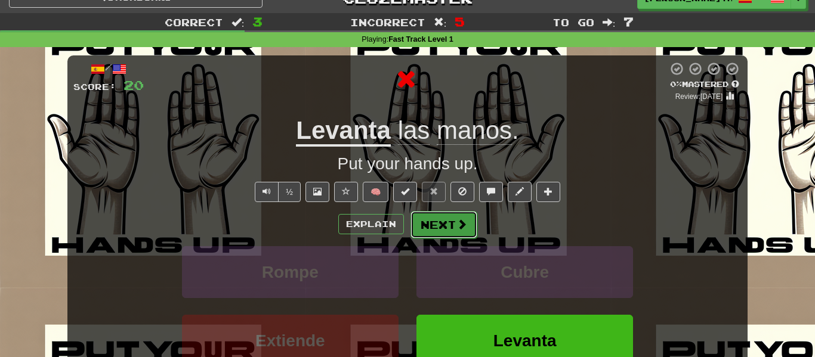
click at [453, 227] on button "Next" at bounding box center [443, 224] width 67 height 27
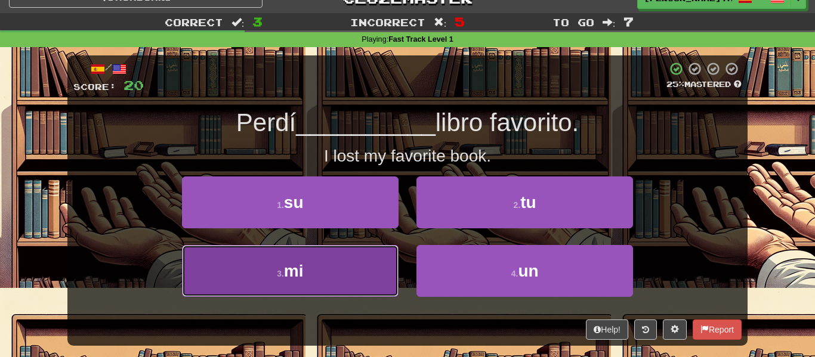
click at [353, 270] on button "3 . mi" at bounding box center [290, 271] width 217 height 52
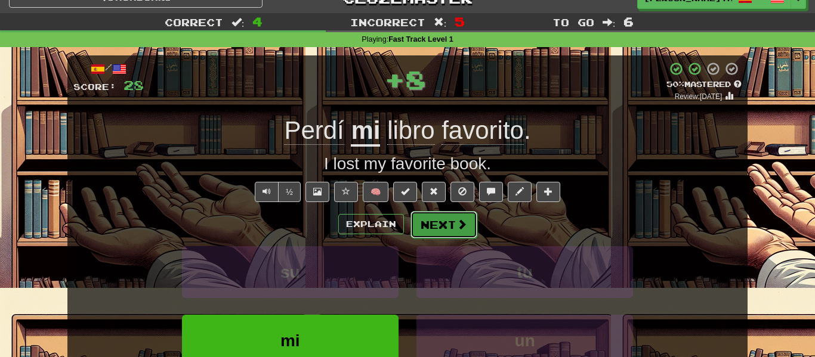
click at [456, 230] on span at bounding box center [461, 224] width 11 height 11
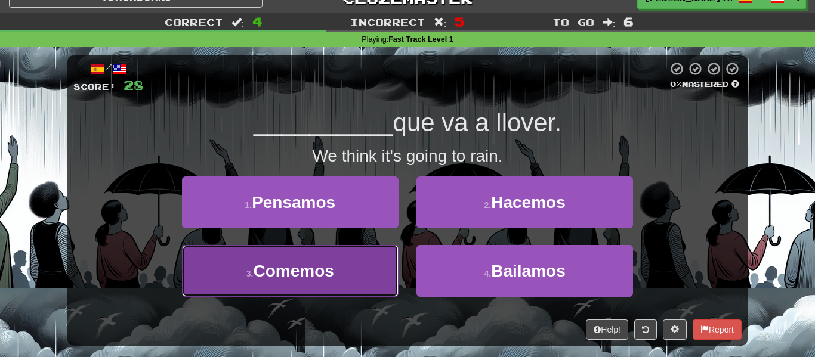
click at [328, 280] on span "Comemos" at bounding box center [293, 271] width 81 height 18
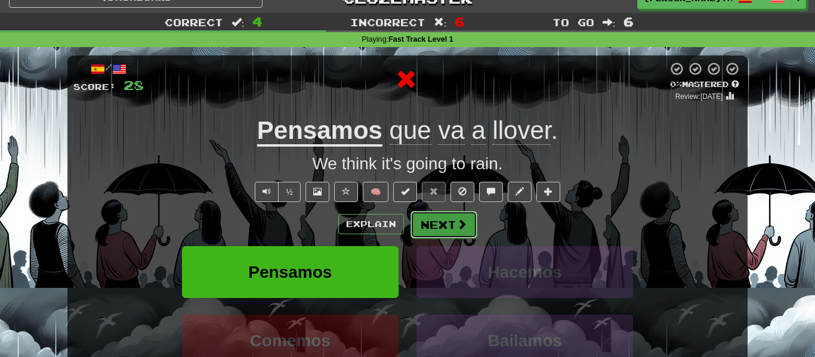
click at [446, 232] on button "Next" at bounding box center [443, 224] width 67 height 27
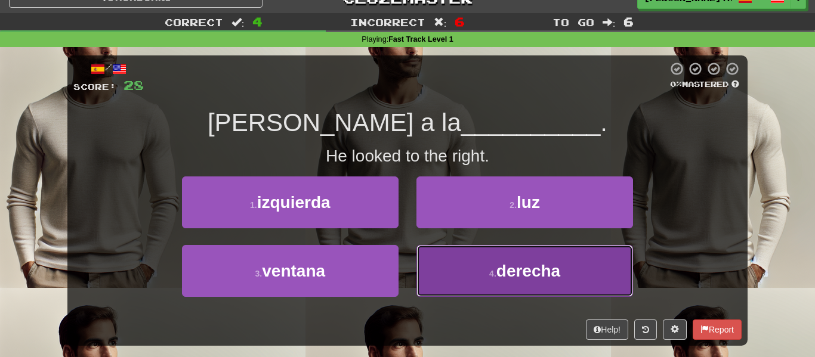
click at [490, 253] on button "4 . derecha" at bounding box center [524, 271] width 217 height 52
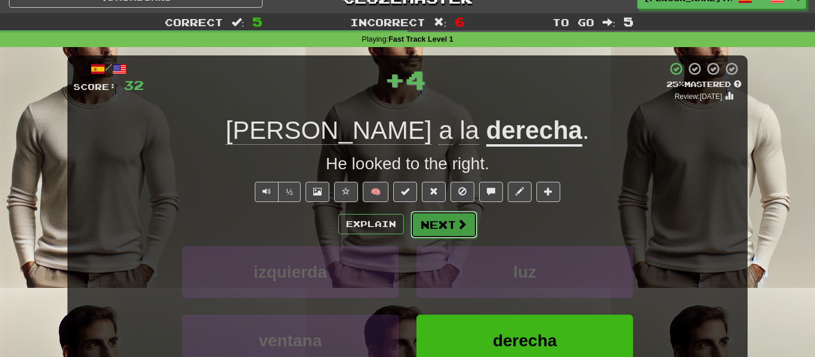
click at [461, 219] on span at bounding box center [461, 224] width 11 height 11
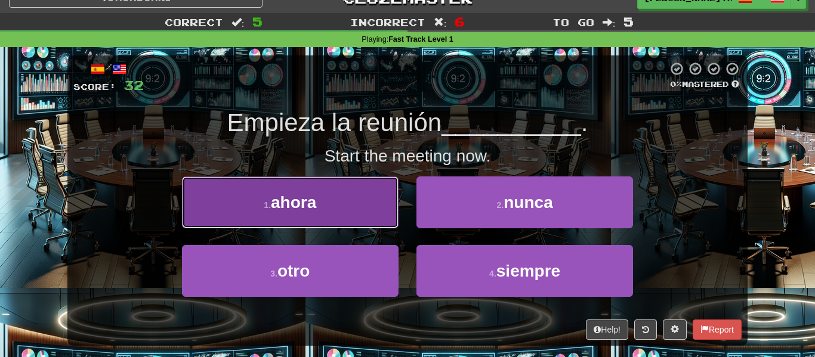
click at [347, 206] on button "1 . ahora" at bounding box center [290, 203] width 217 height 52
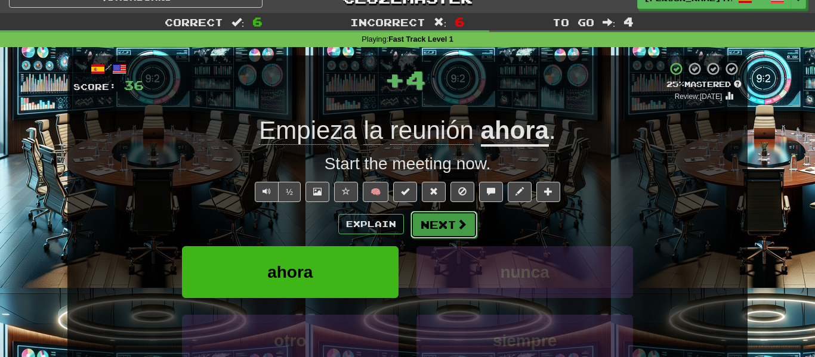
click at [462, 235] on button "Next" at bounding box center [443, 224] width 67 height 27
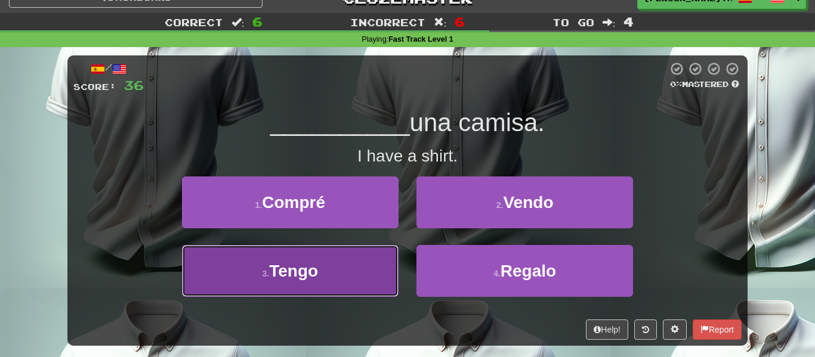
click at [369, 268] on button "3 . Tengo" at bounding box center [290, 271] width 217 height 52
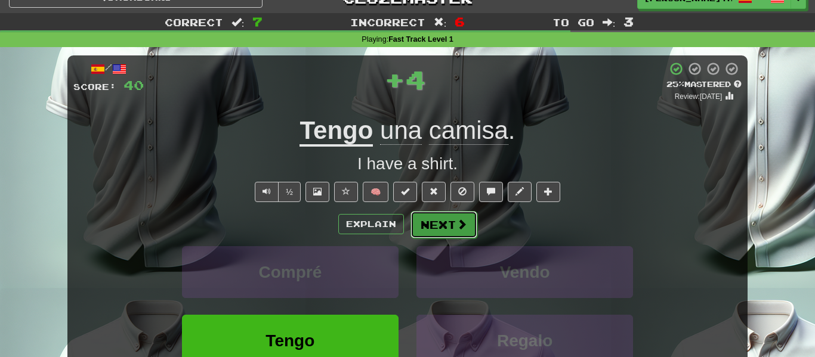
click at [443, 227] on button "Next" at bounding box center [443, 224] width 67 height 27
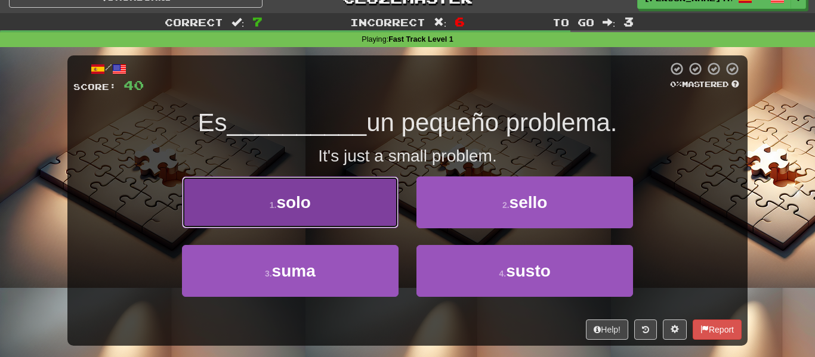
click at [347, 206] on button "1 . solo" at bounding box center [290, 203] width 217 height 52
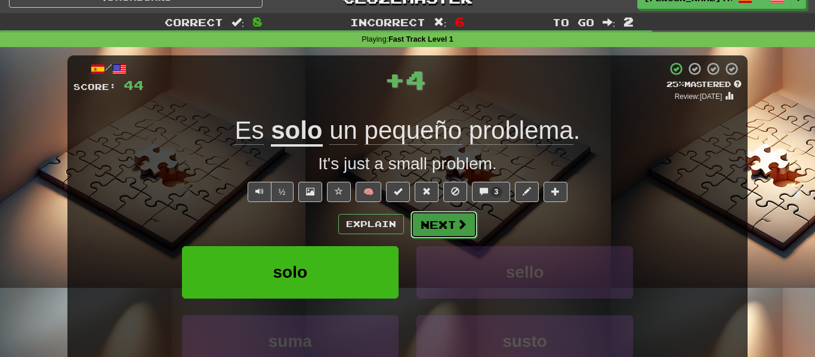
click at [448, 214] on button "Next" at bounding box center [443, 224] width 67 height 27
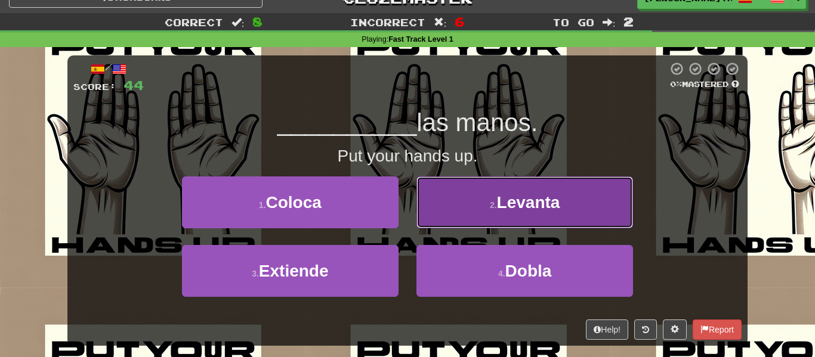
click at [498, 187] on button "2 . [GEOGRAPHIC_DATA]" at bounding box center [524, 203] width 217 height 52
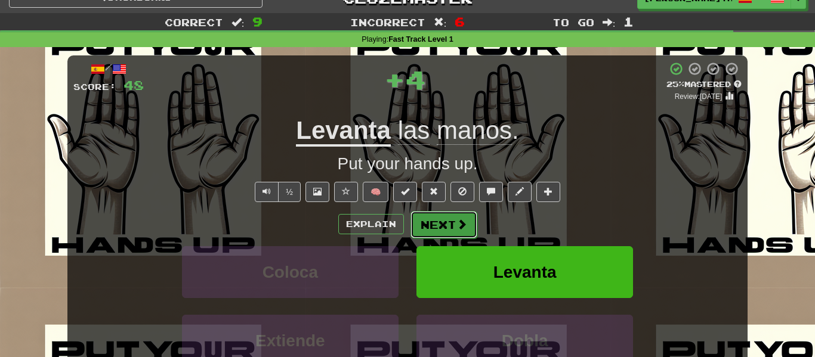
click at [459, 225] on span at bounding box center [461, 224] width 11 height 11
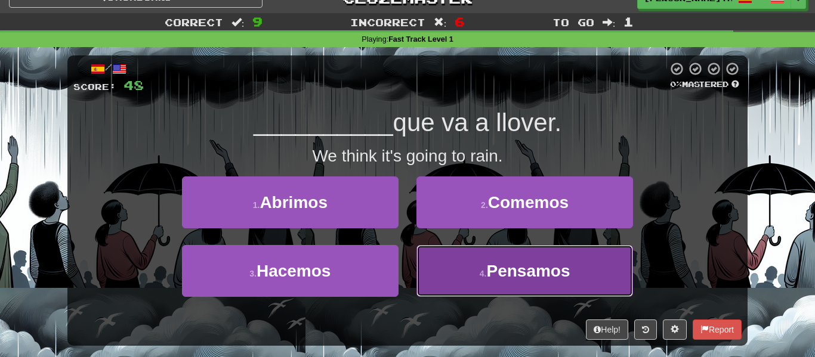
click at [514, 272] on span "Pensamos" at bounding box center [528, 271] width 84 height 18
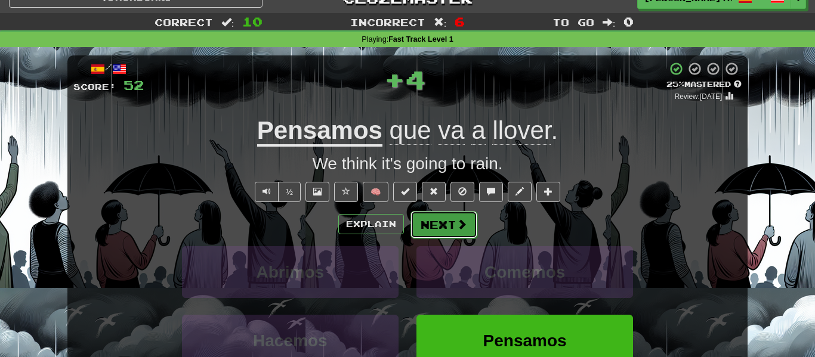
click at [461, 234] on button "Next" at bounding box center [443, 224] width 67 height 27
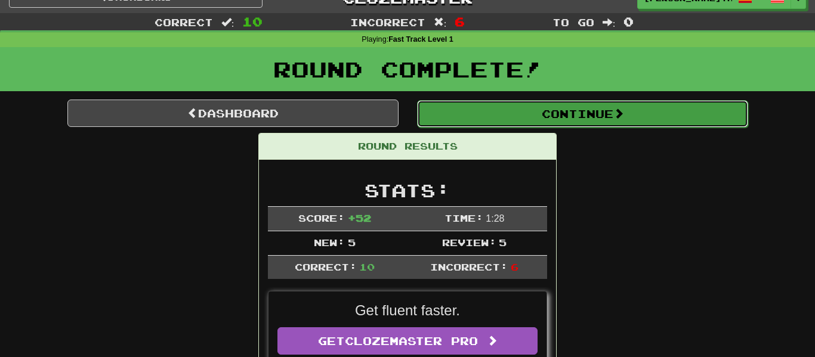
click at [624, 113] on span at bounding box center [618, 113] width 11 height 11
